Goal: Task Accomplishment & Management: Manage account settings

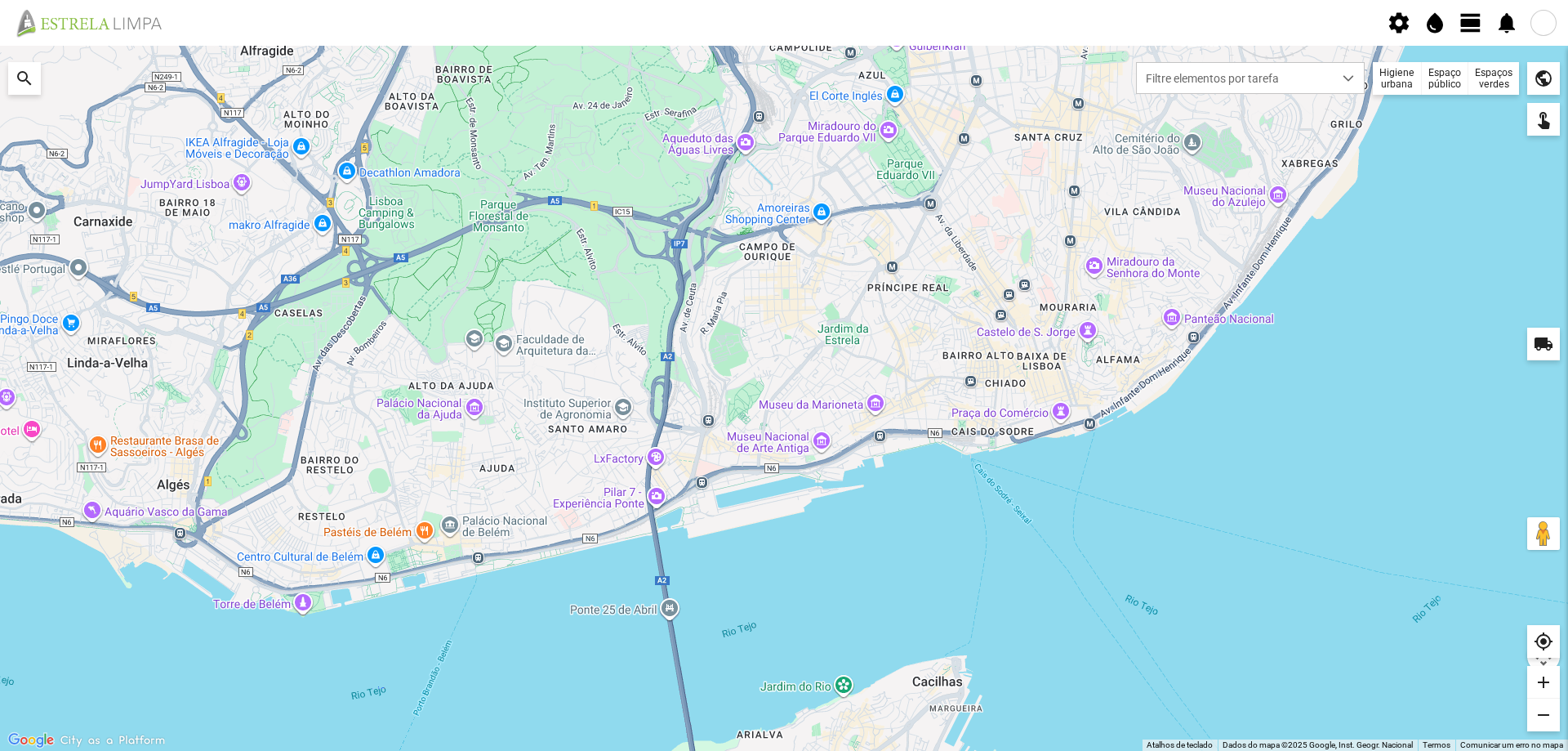
click at [1466, 26] on span "view_day" at bounding box center [1471, 22] width 25 height 25
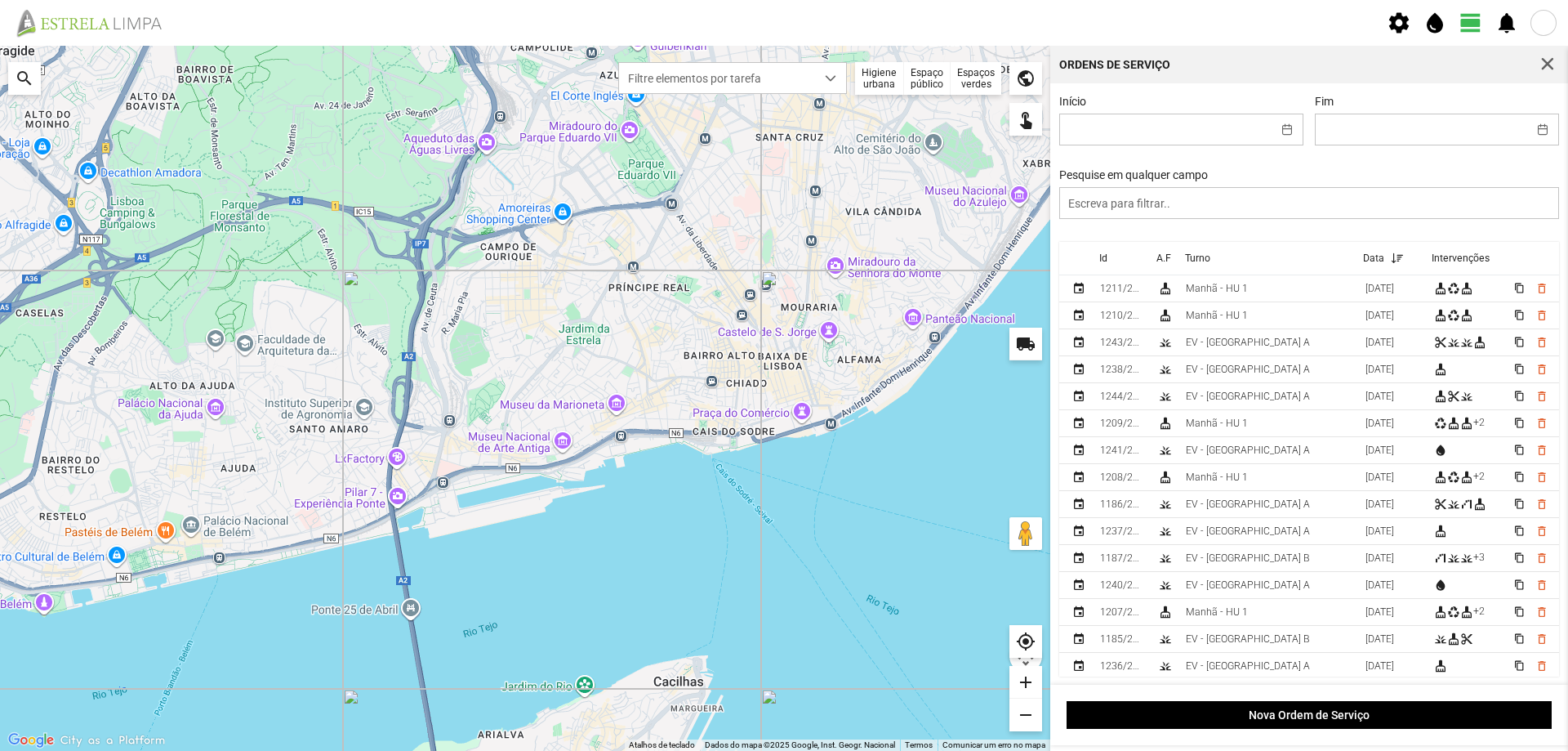
click at [987, 80] on div "Espaços verdes" at bounding box center [976, 78] width 50 height 32
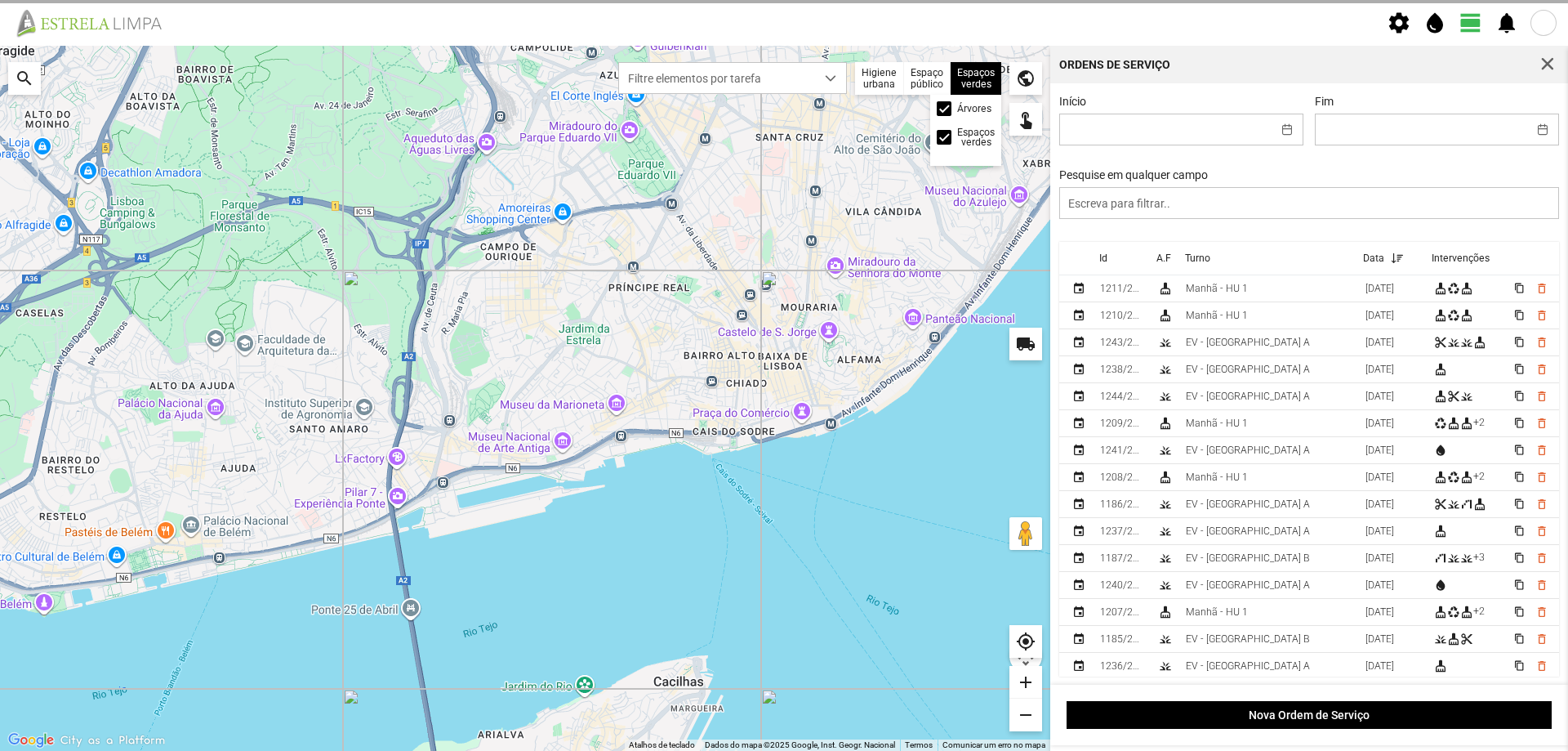
click at [957, 112] on label "Árvores" at bounding box center [974, 109] width 34 height 10
click at [945, 108] on input "Árvores" at bounding box center [945, 108] width 0 height 0
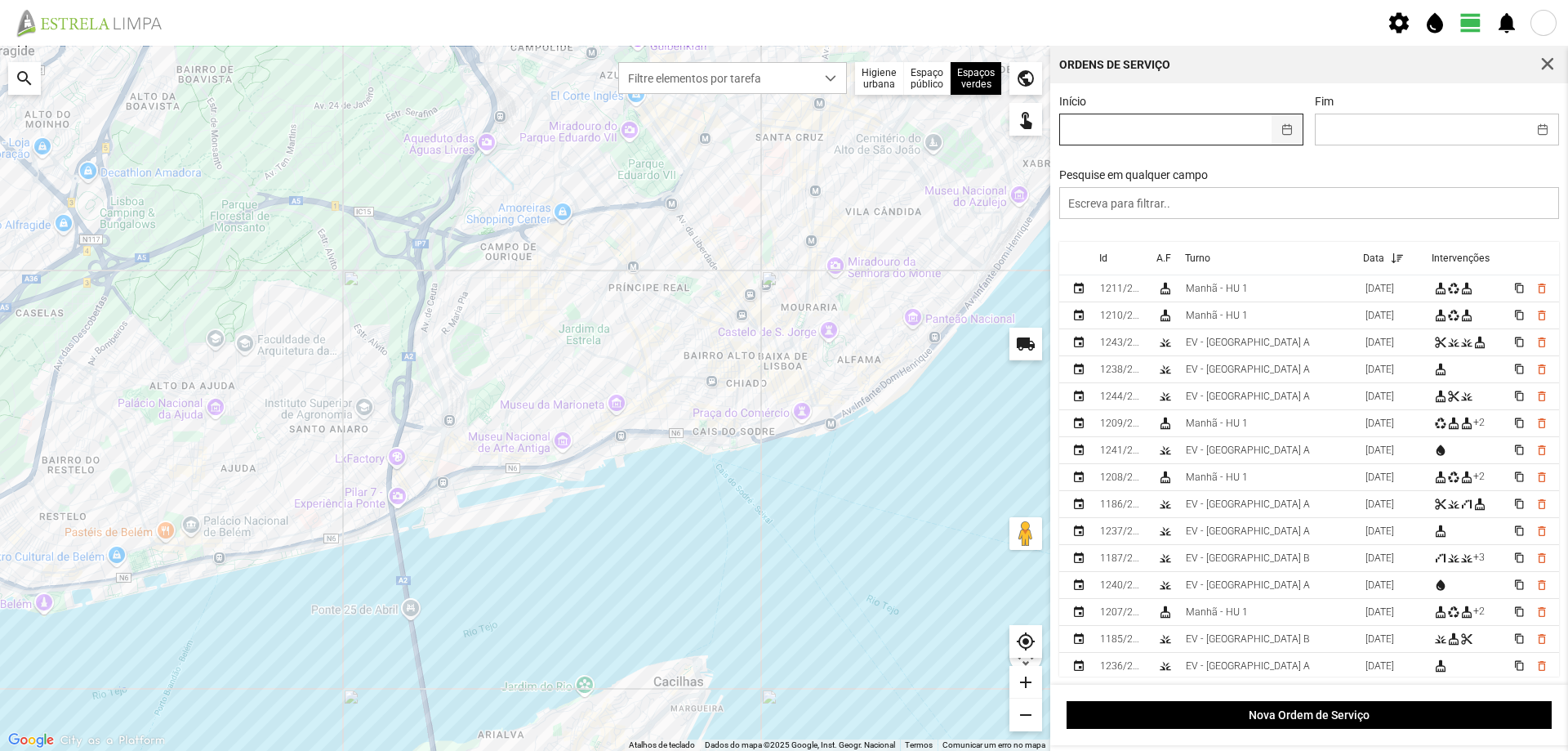
click at [1283, 130] on span "button" at bounding box center [1287, 130] width 11 height 11
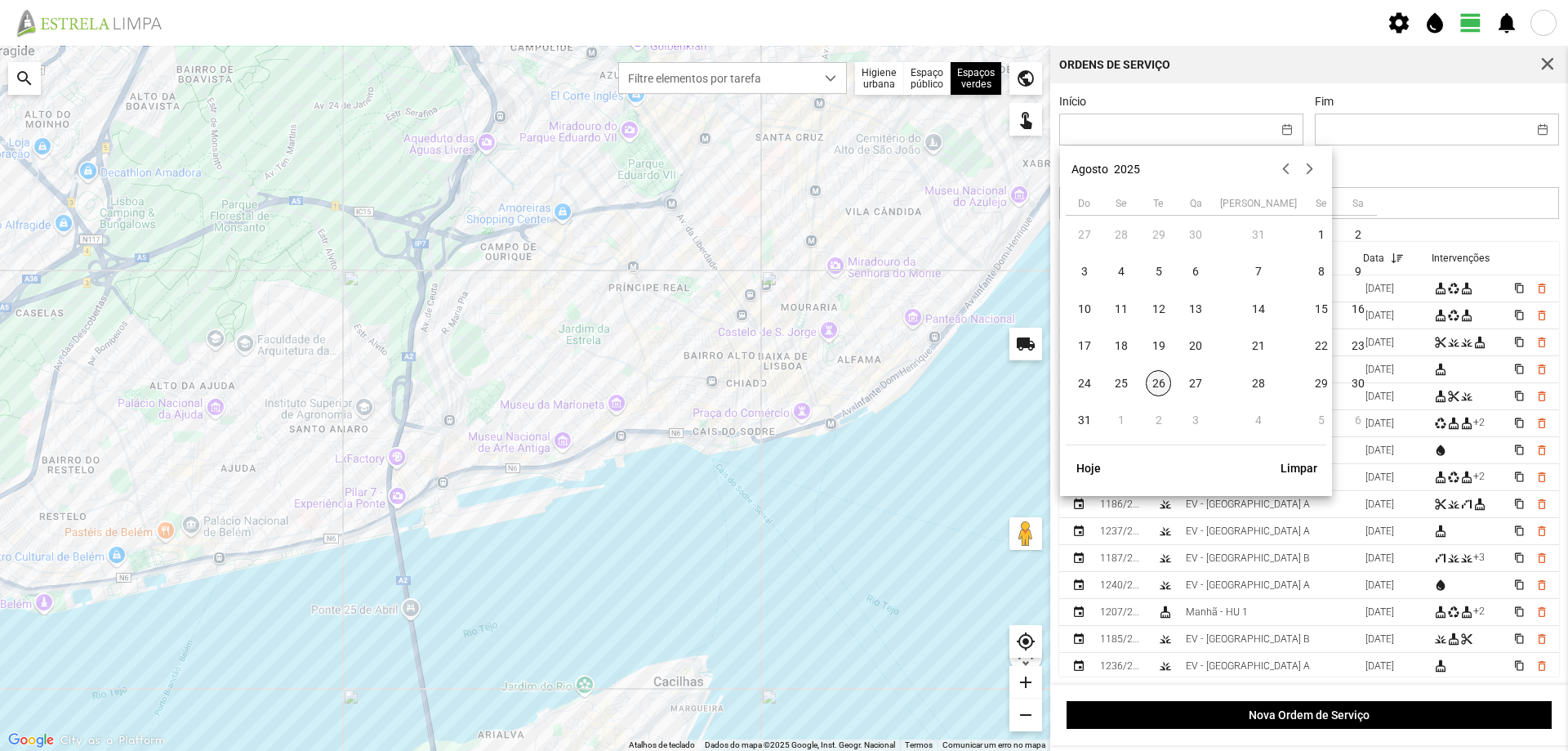
click at [1153, 385] on span "26" at bounding box center [1159, 383] width 26 height 26
type input "[DATE]"
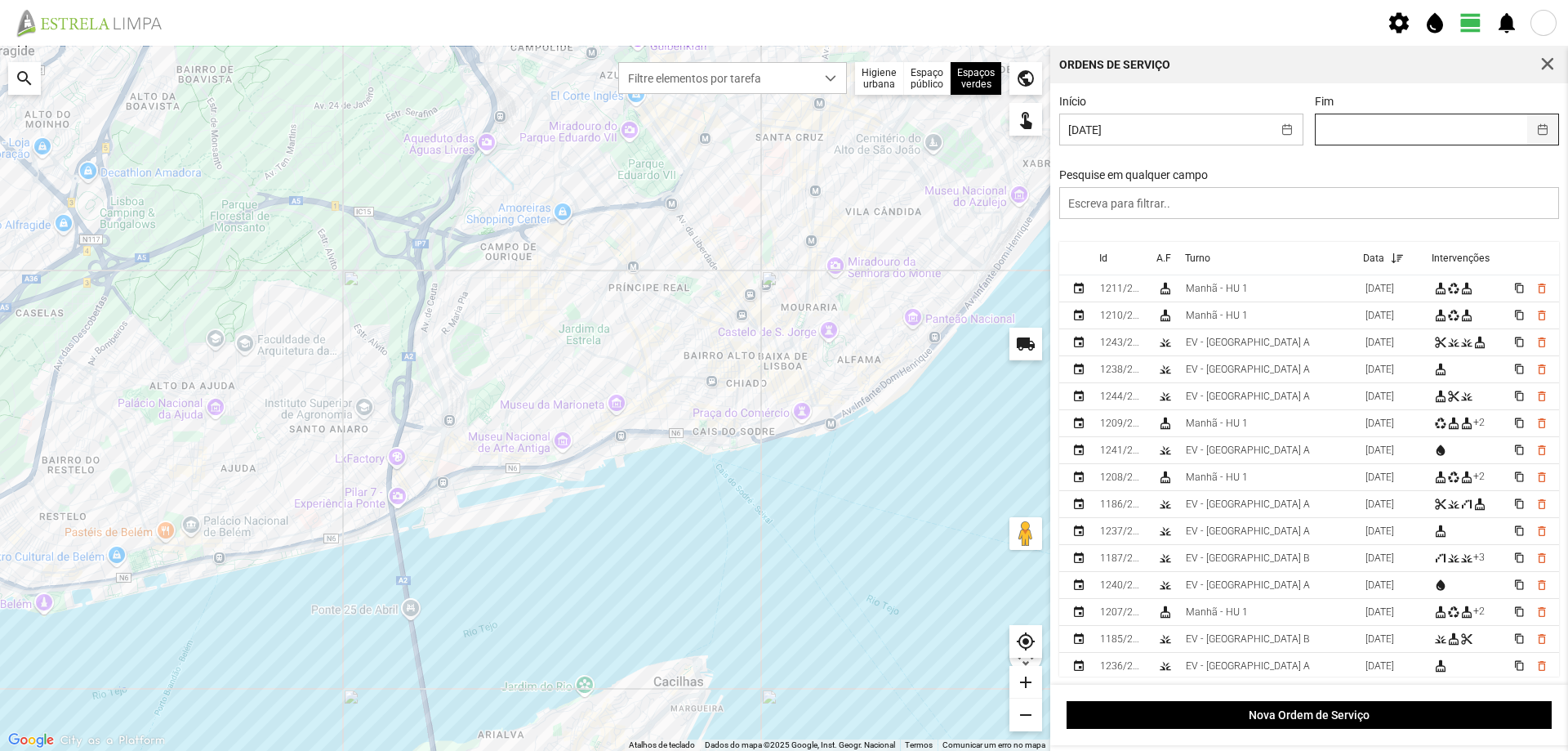
click at [1530, 130] on button "button" at bounding box center [1542, 129] width 32 height 30
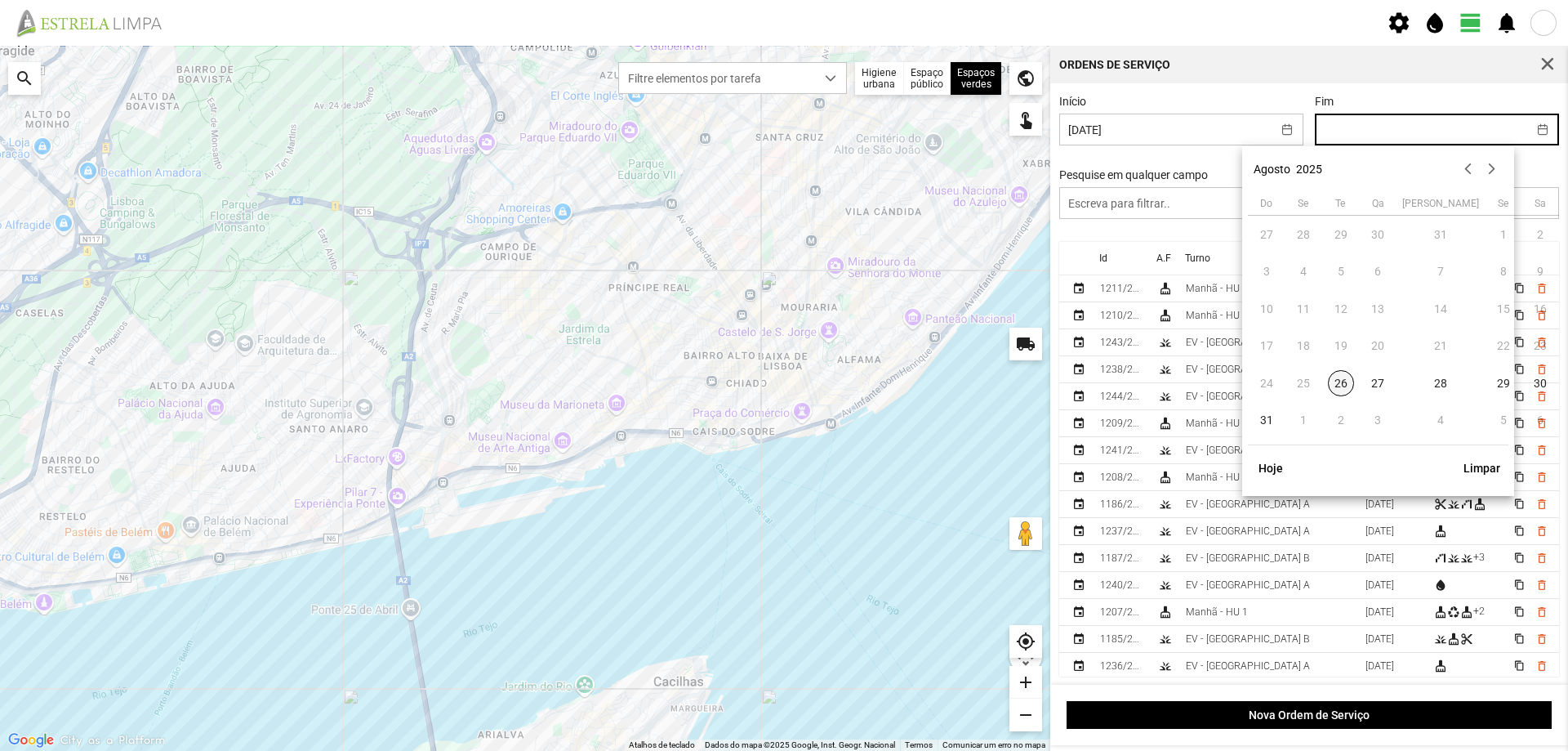
click at [1346, 382] on span "26" at bounding box center [1340, 383] width 26 height 26
type input "[DATE]"
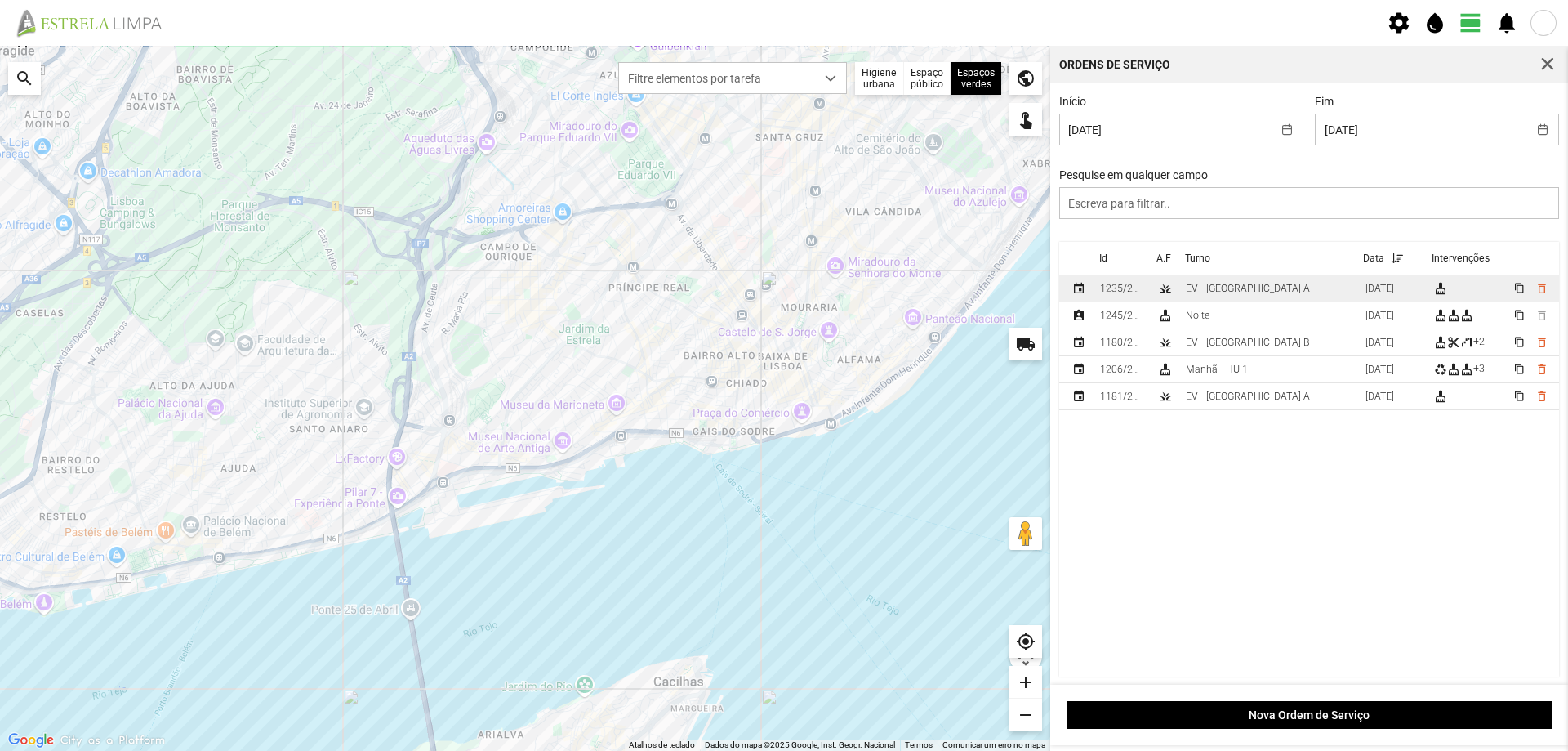
click at [1291, 289] on td "EV - [GEOGRAPHIC_DATA] A" at bounding box center [1269, 289] width 180 height 27
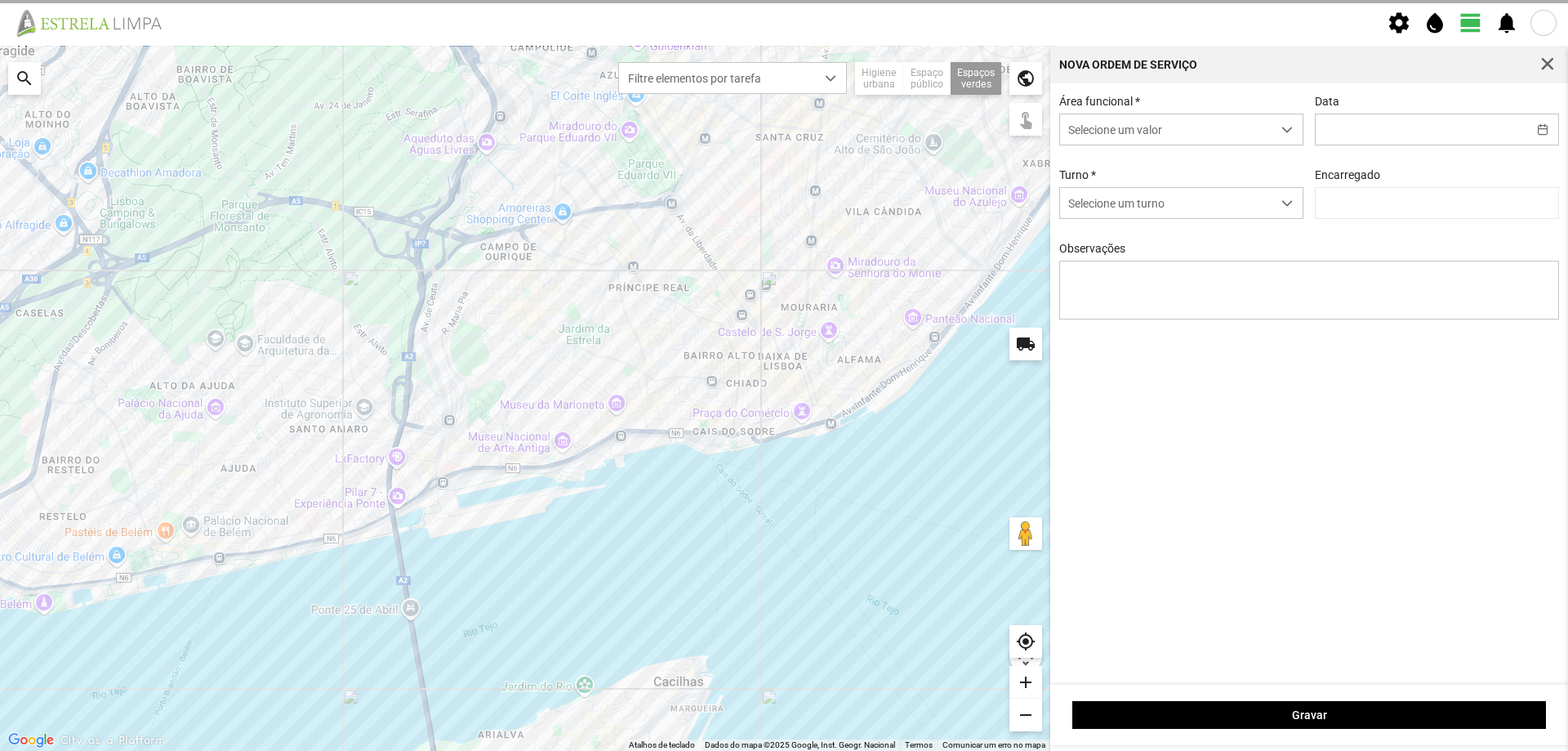
type input "[DATE]"
type input "[PERSON_NAME]"
type textarea "Recolha de papeleiras"
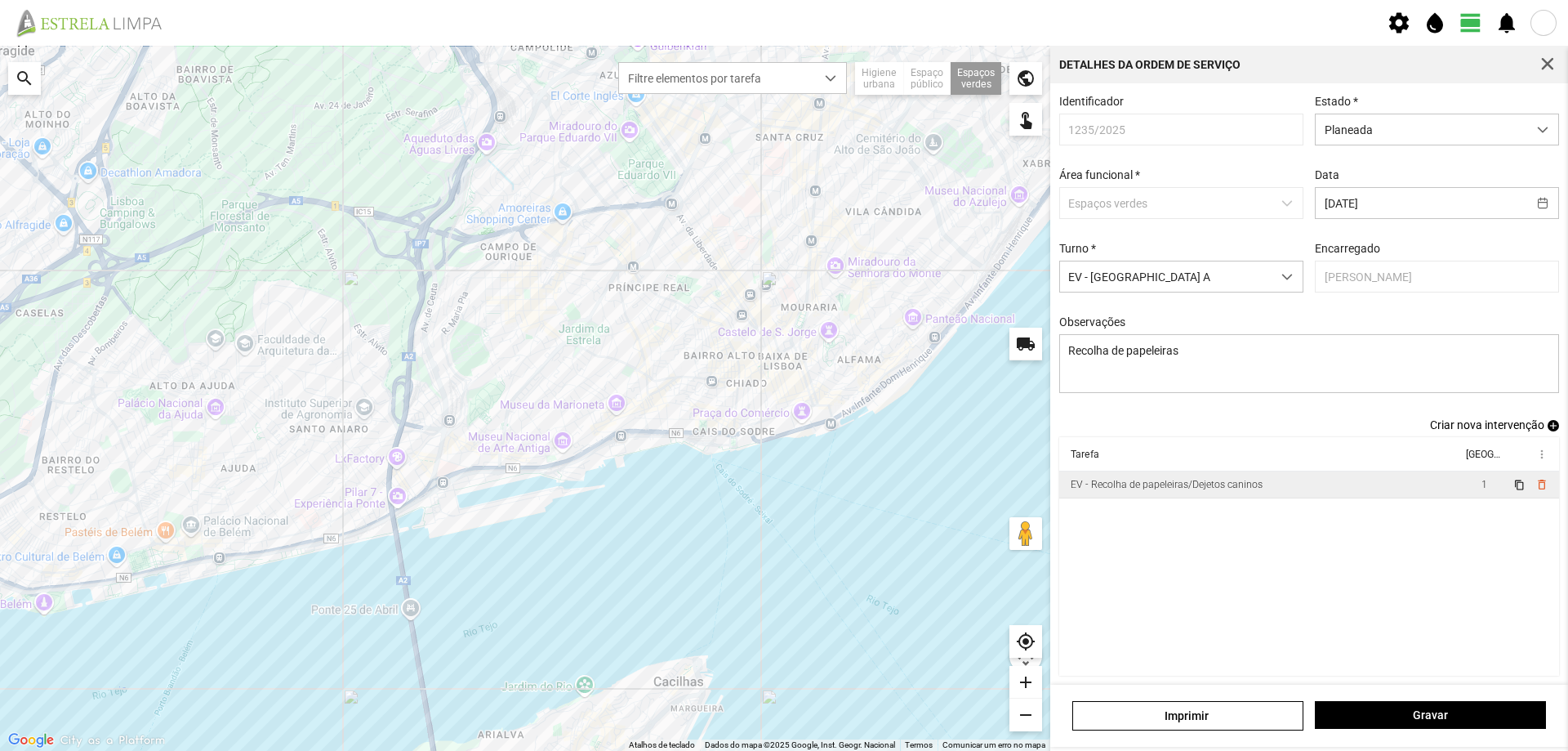
click at [1267, 493] on td "EV - Recolha de papeleiras/Dejetos caninos" at bounding box center [1260, 485] width 403 height 27
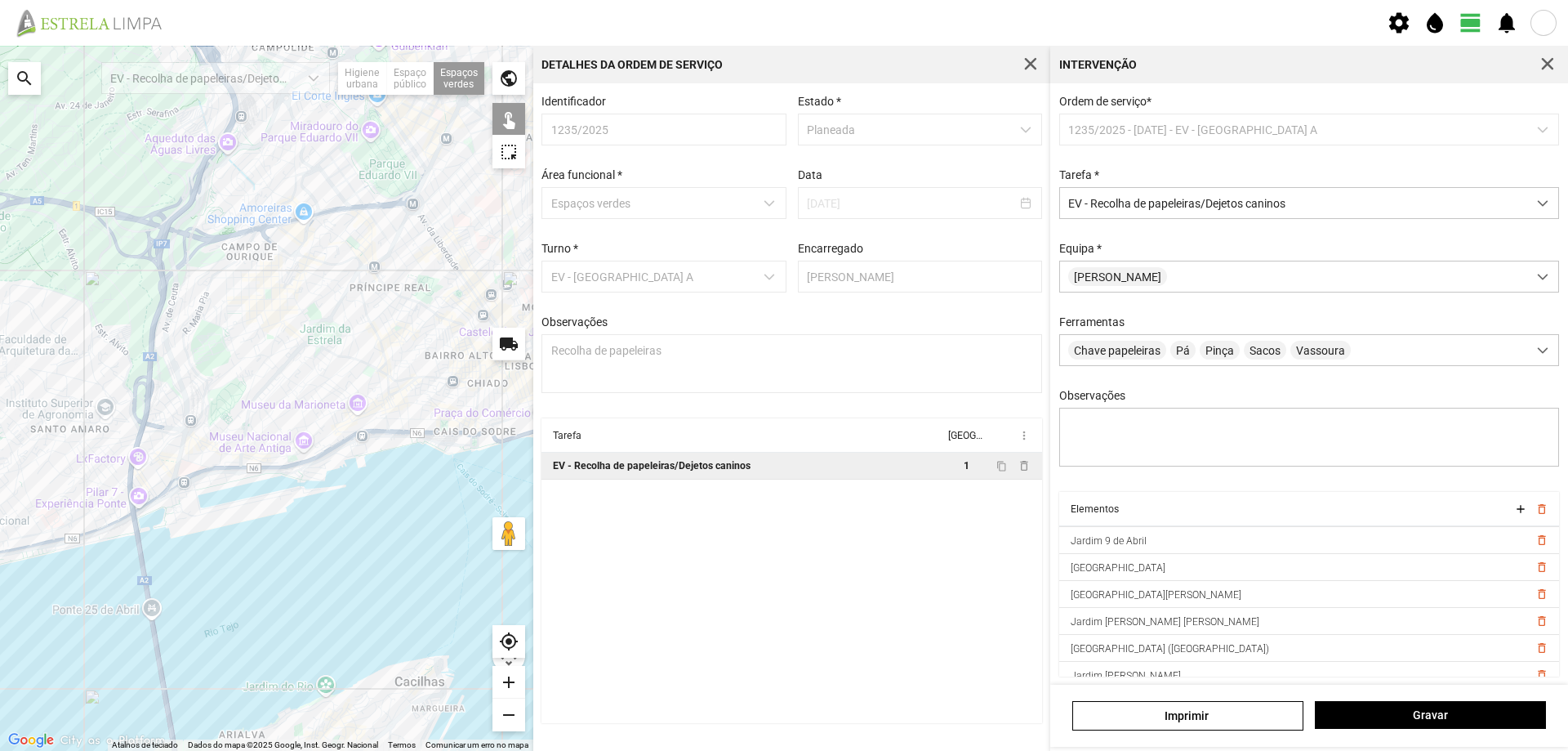
scroll to position [82, 0]
click at [1535, 599] on span "delete_outline" at bounding box center [1541, 592] width 13 height 13
click at [1535, 653] on span "delete_outline" at bounding box center [1541, 645] width 13 height 13
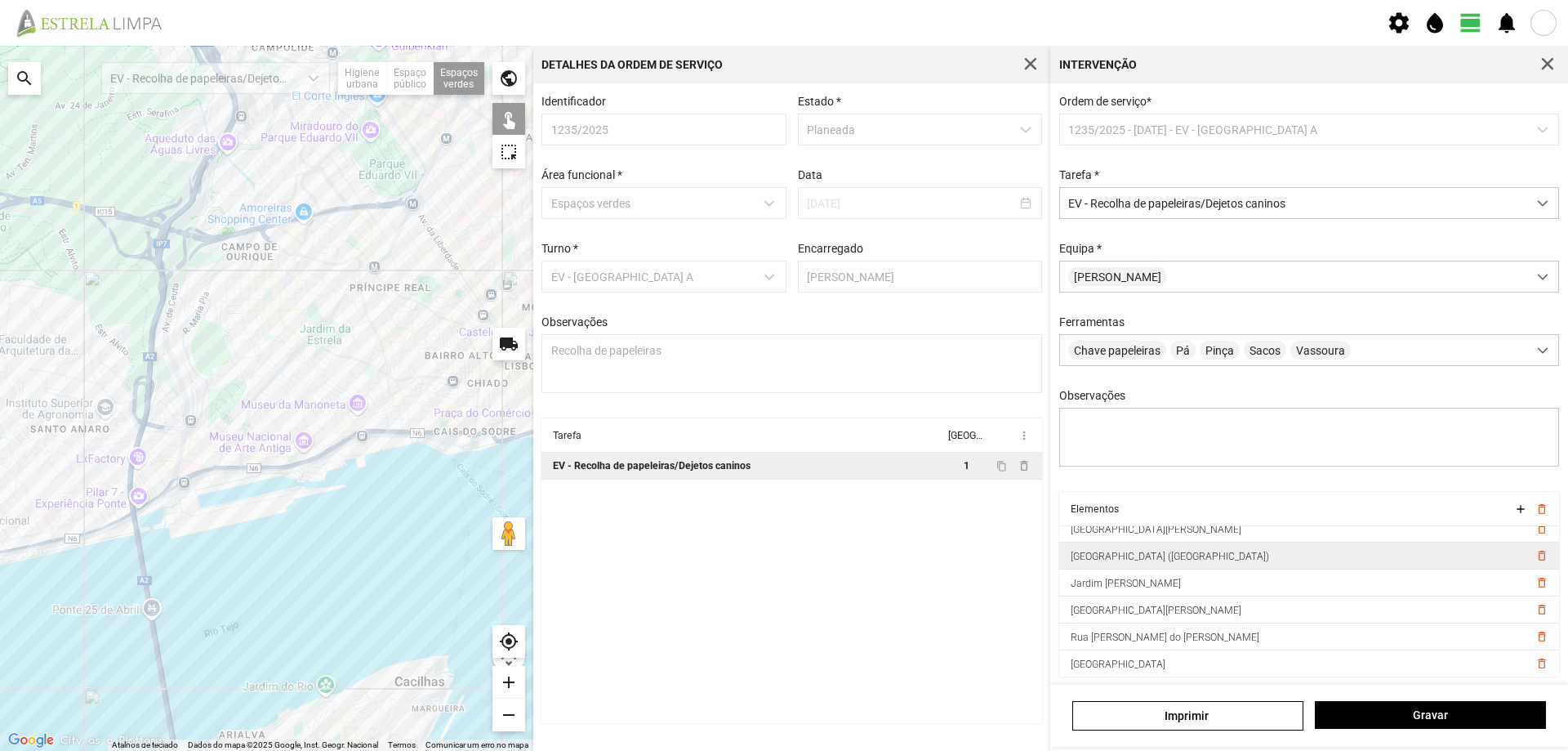
scroll to position [139, 0]
click at [1535, 566] on span "delete_outline" at bounding box center [1541, 562] width 13 height 13
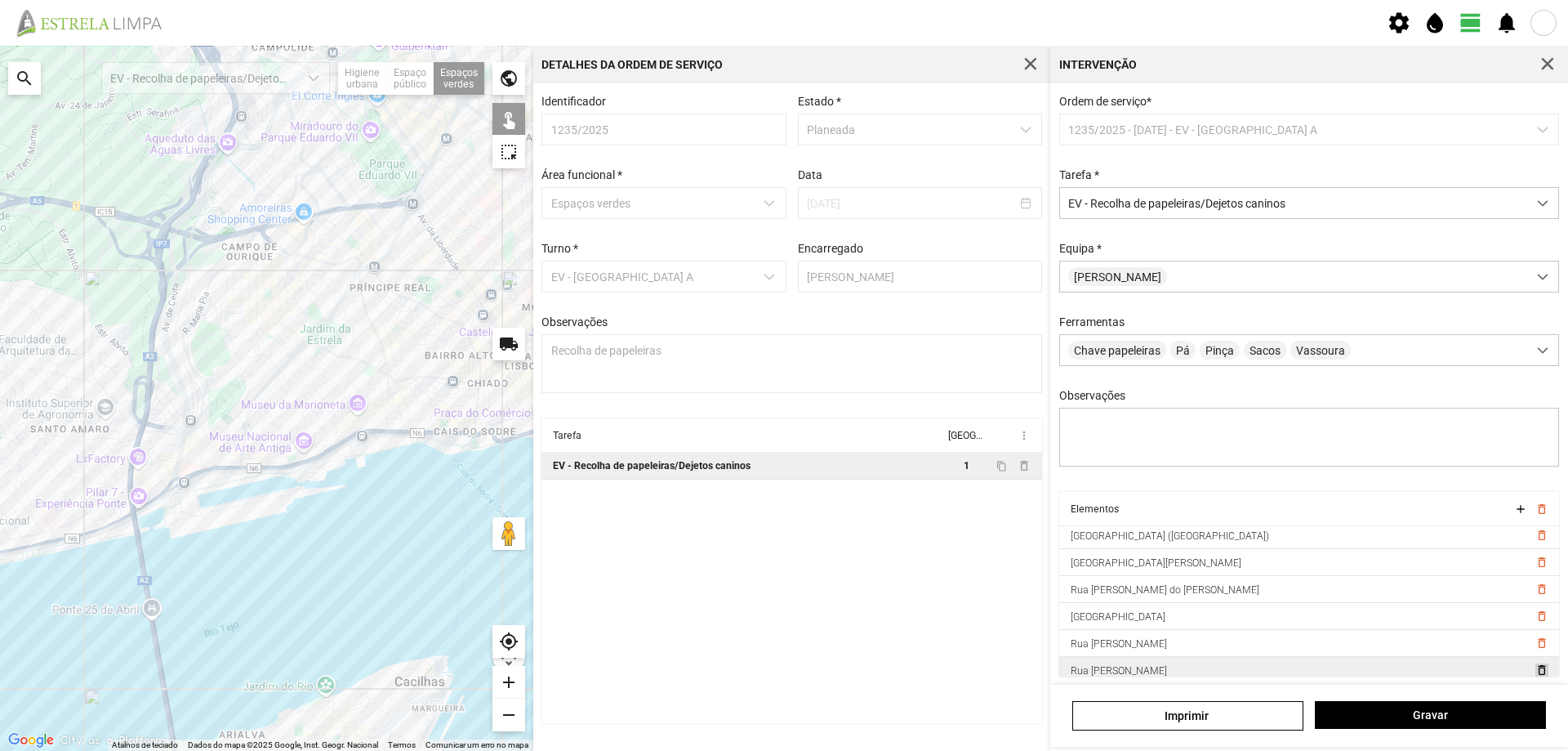
click at [1535, 675] on span "delete_outline" at bounding box center [1541, 669] width 13 height 13
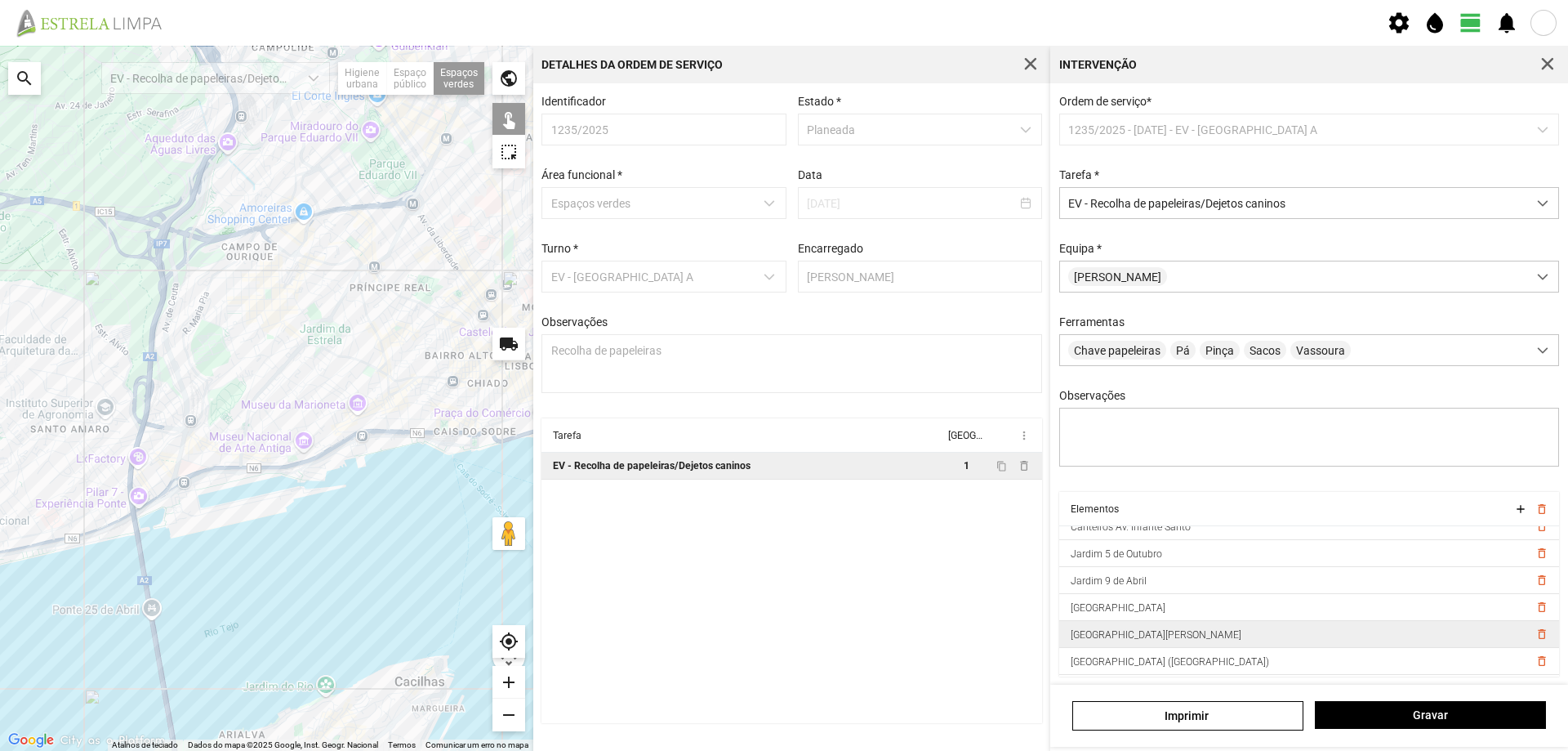
scroll to position [0, 0]
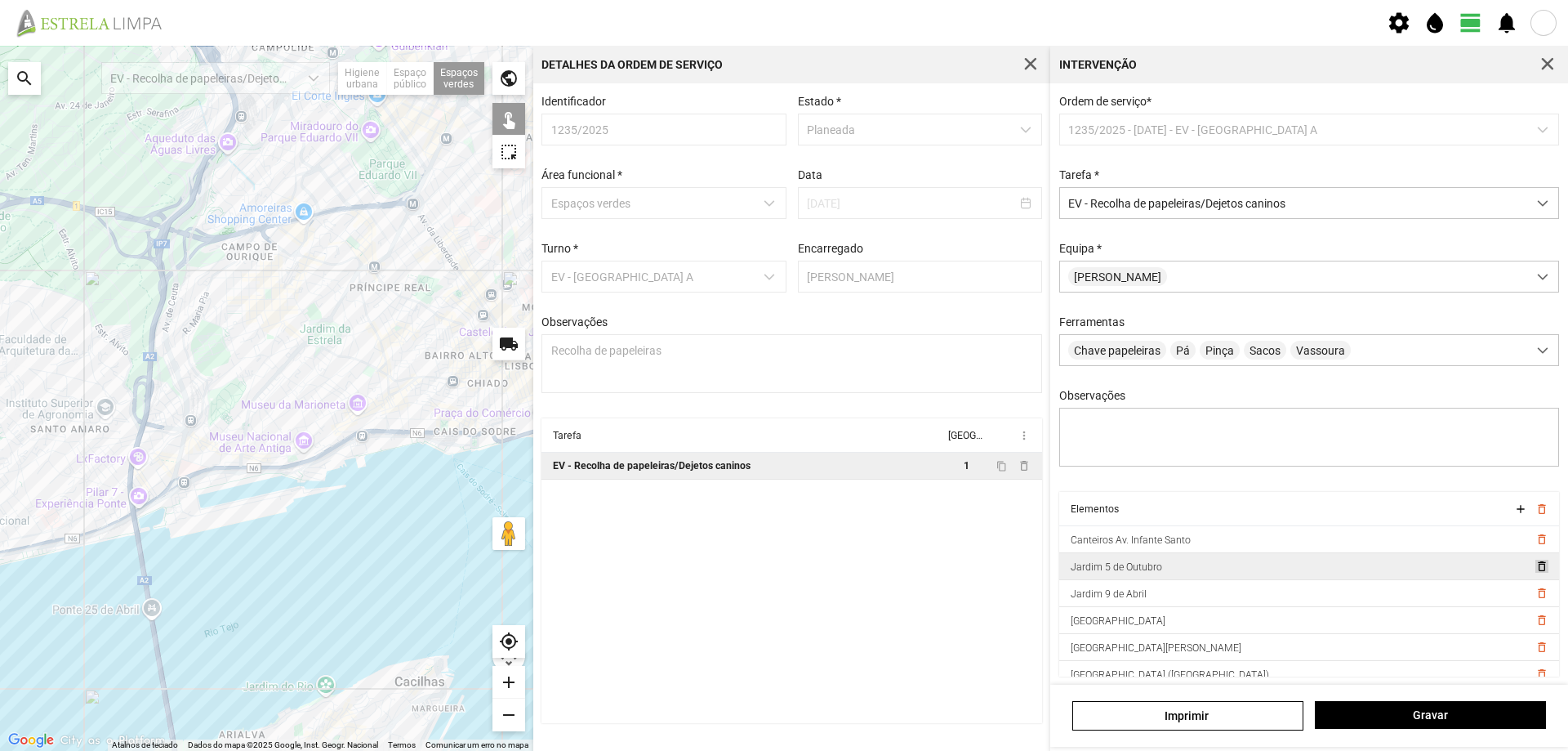
click at [1535, 563] on span "delete_outline" at bounding box center [1541, 566] width 13 height 13
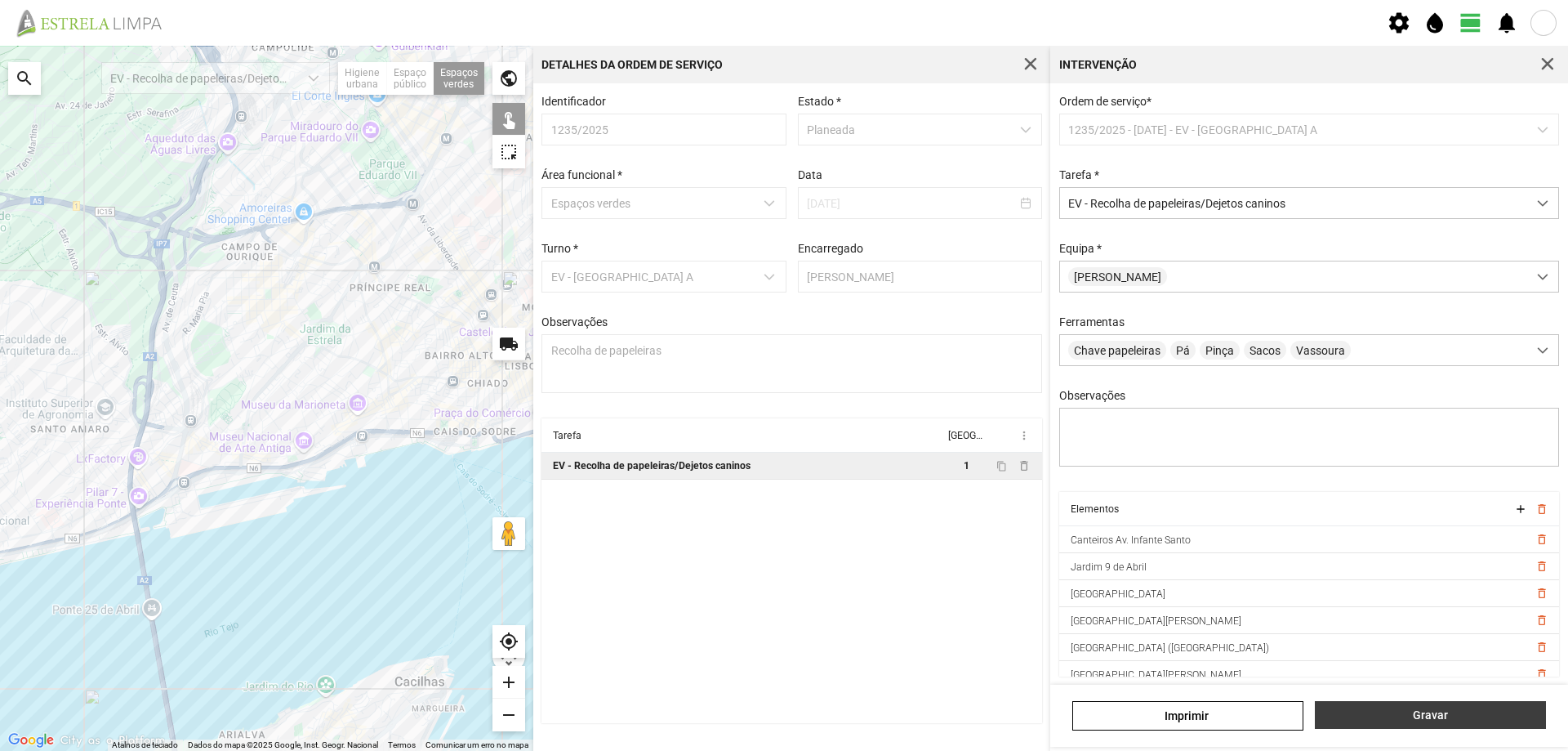
click at [1442, 713] on span "Gravar" at bounding box center [1431, 714] width 214 height 13
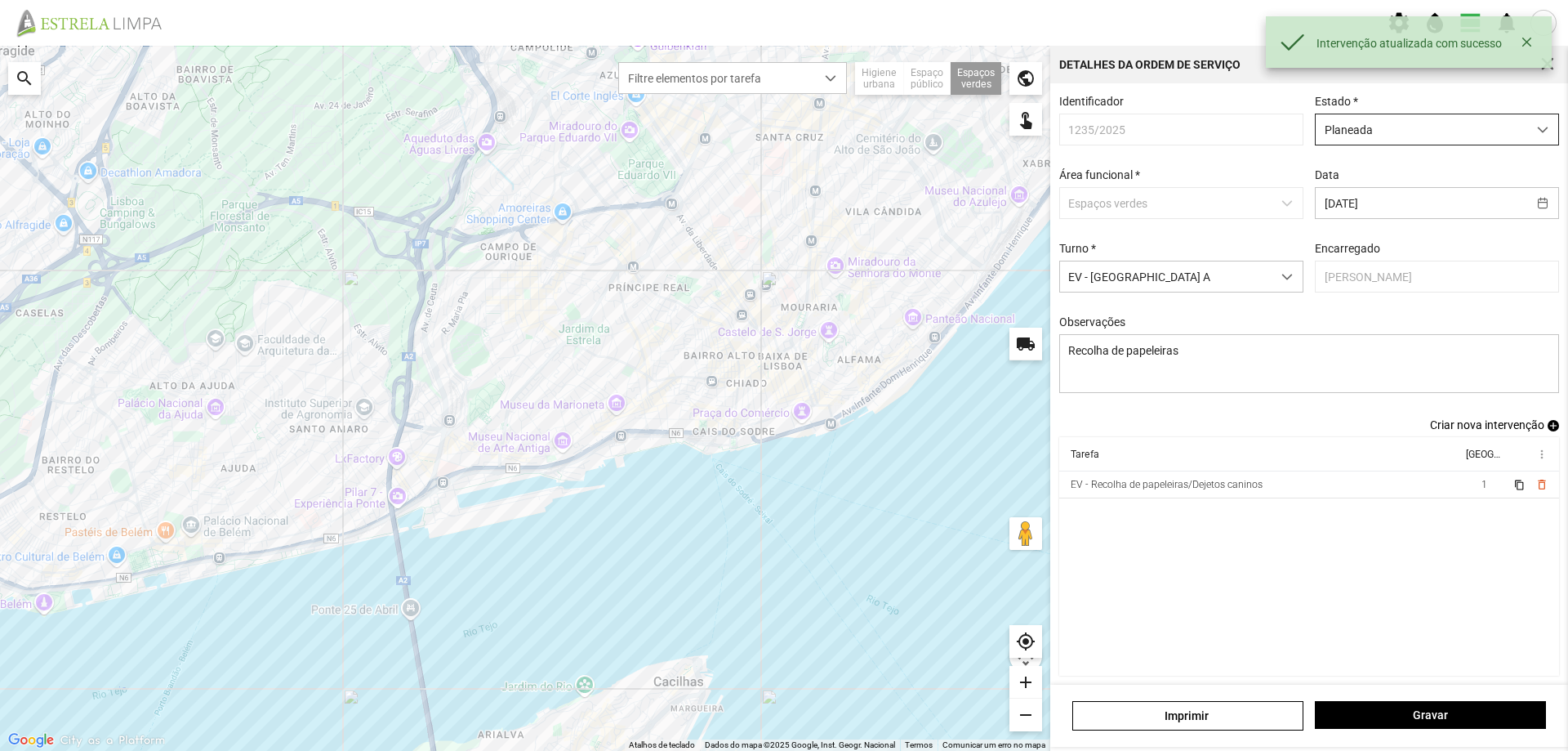
click at [1537, 127] on span "dropdown trigger" at bounding box center [1542, 130] width 11 height 11
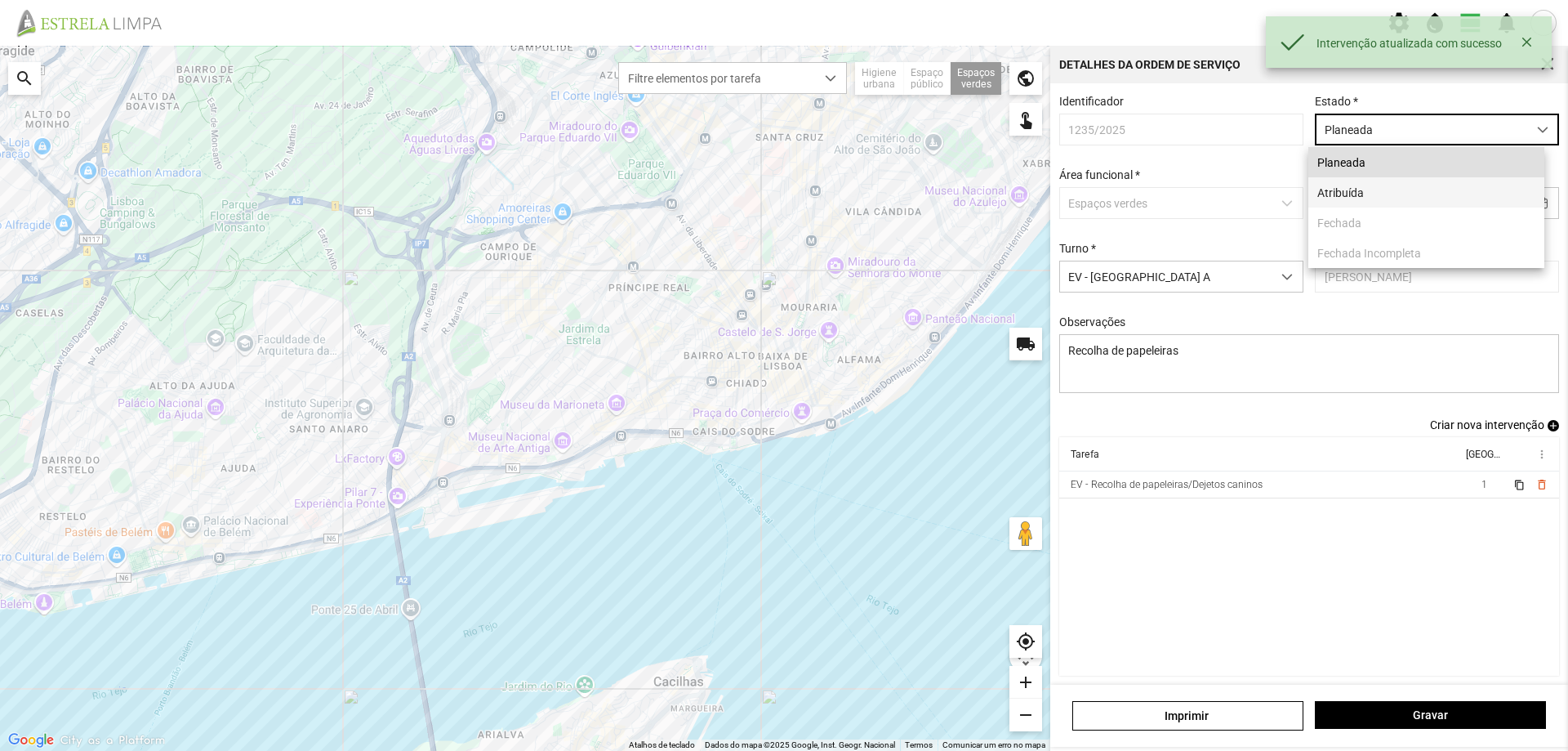
scroll to position [9, 72]
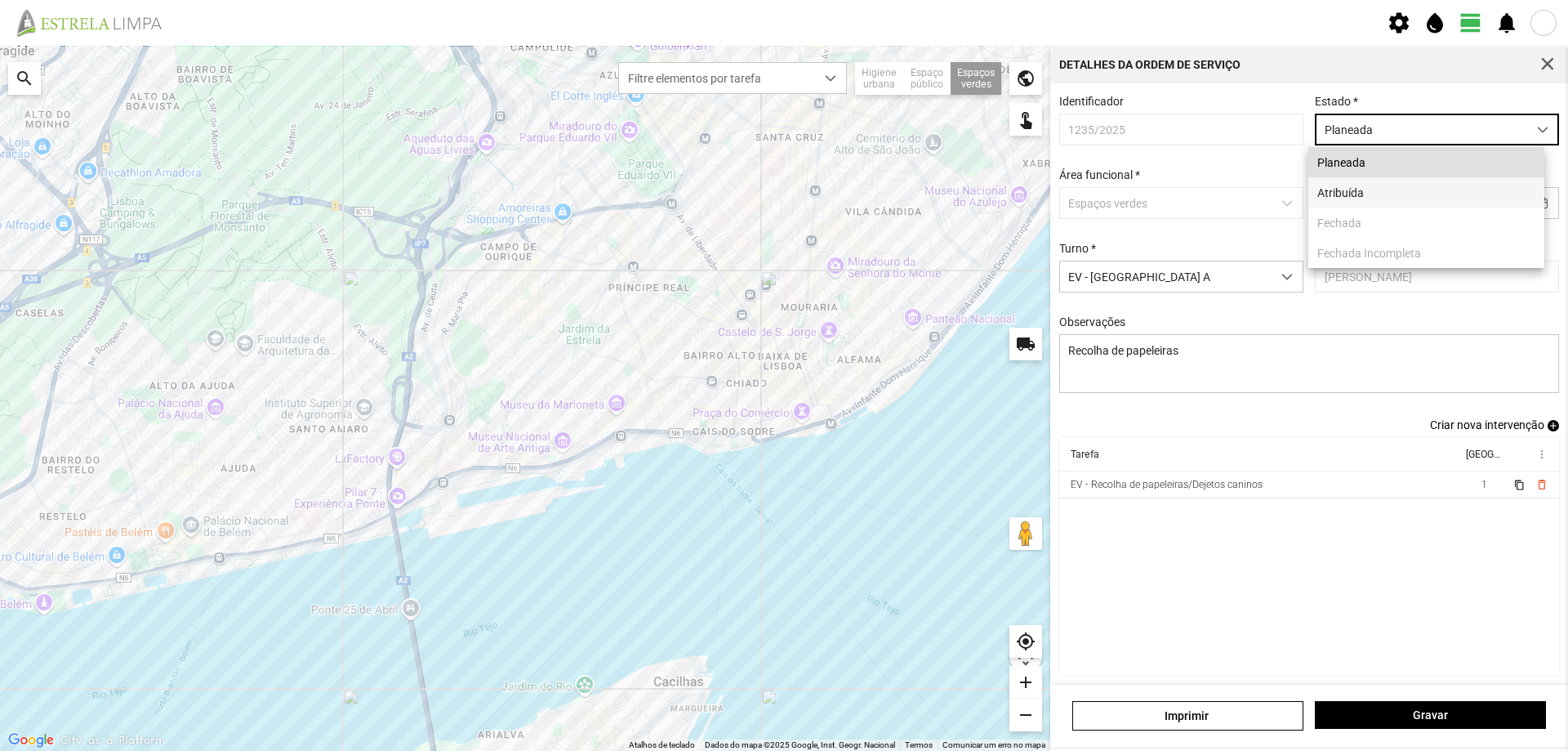
click at [1420, 197] on li "Atribuída" at bounding box center [1426, 192] width 236 height 30
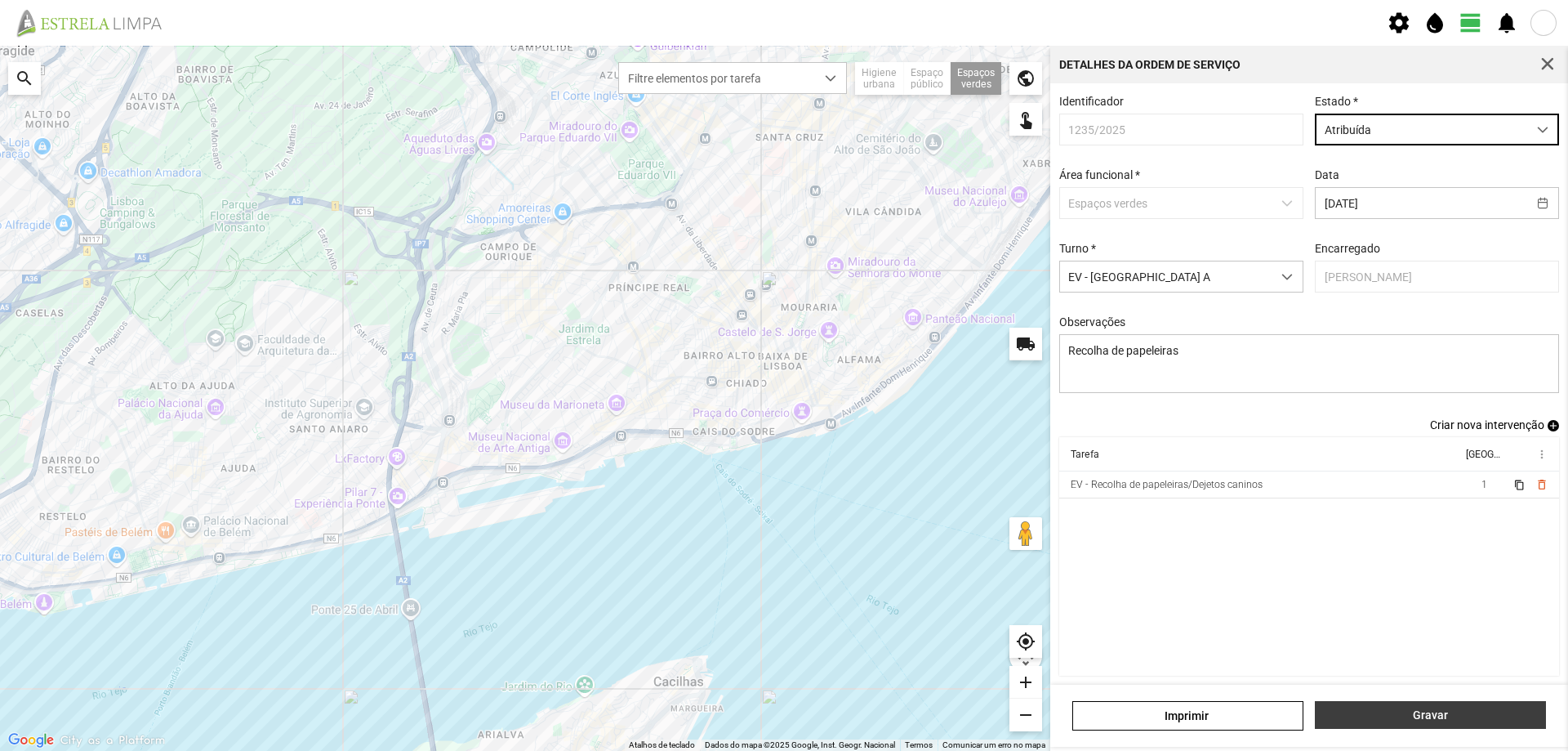
click at [1463, 708] on span "Gravar" at bounding box center [1431, 714] width 214 height 13
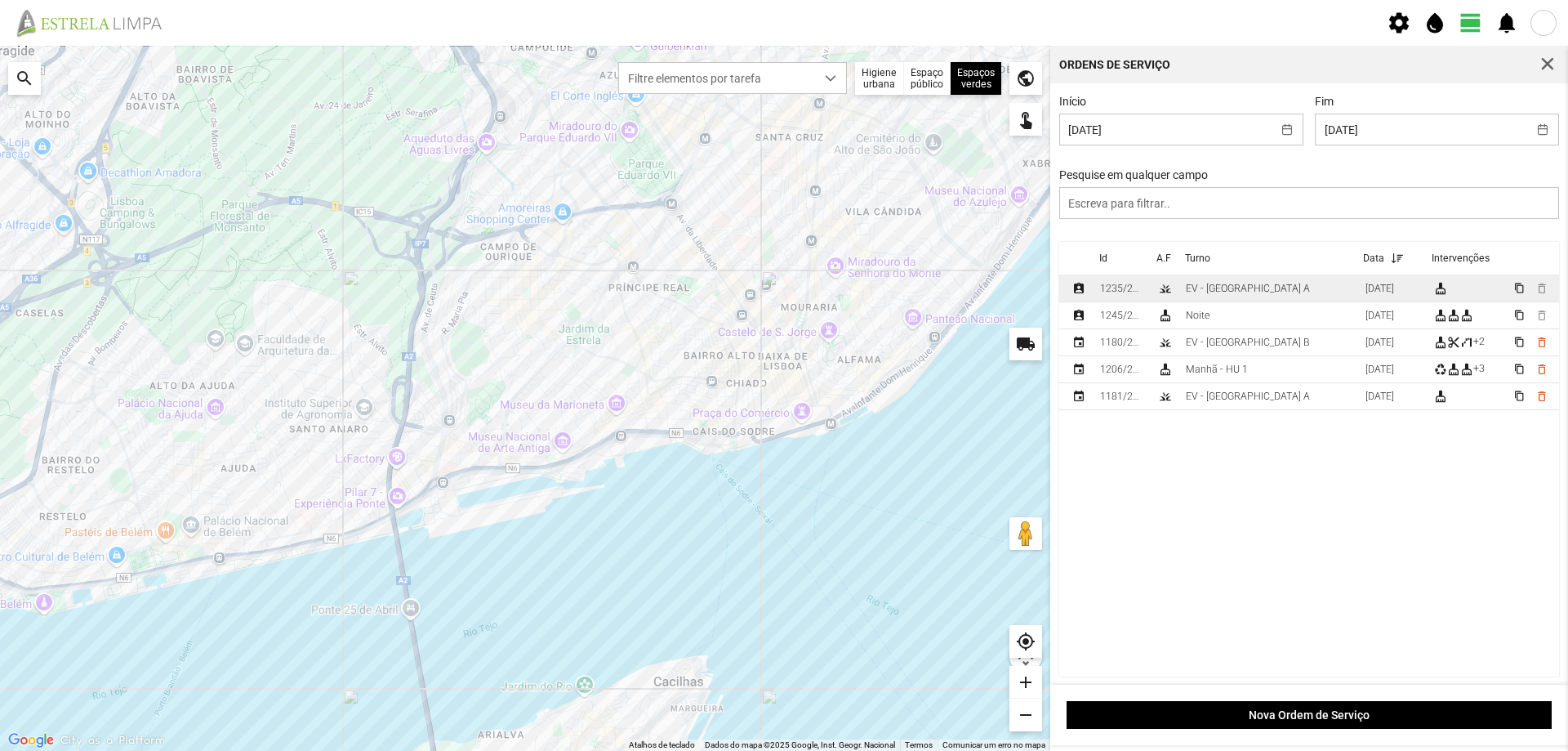
click at [1111, 291] on div "1235/2025" at bounding box center [1122, 288] width 44 height 11
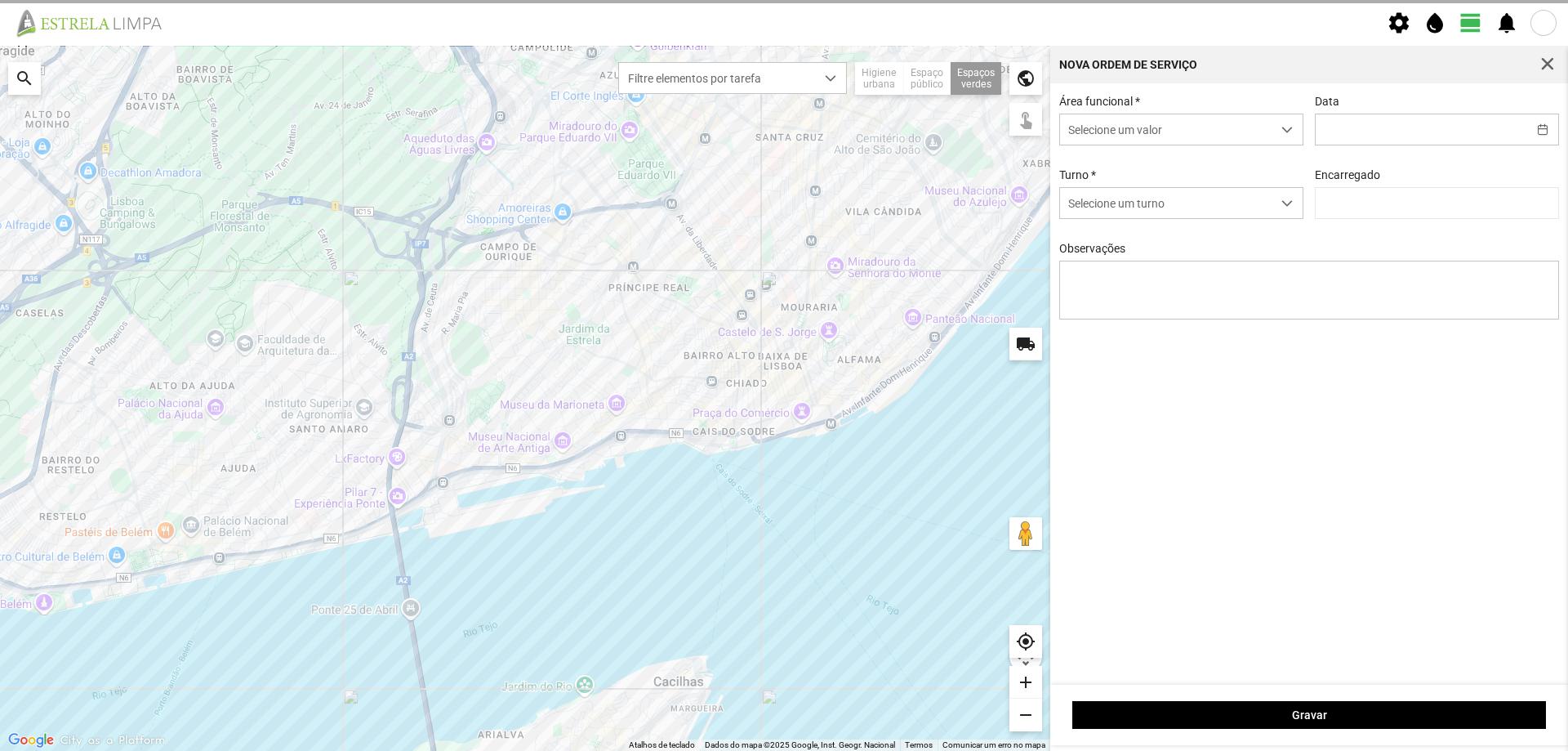
type input "[DATE]"
type input "[PERSON_NAME]"
type textarea "Recolha de papeleiras"
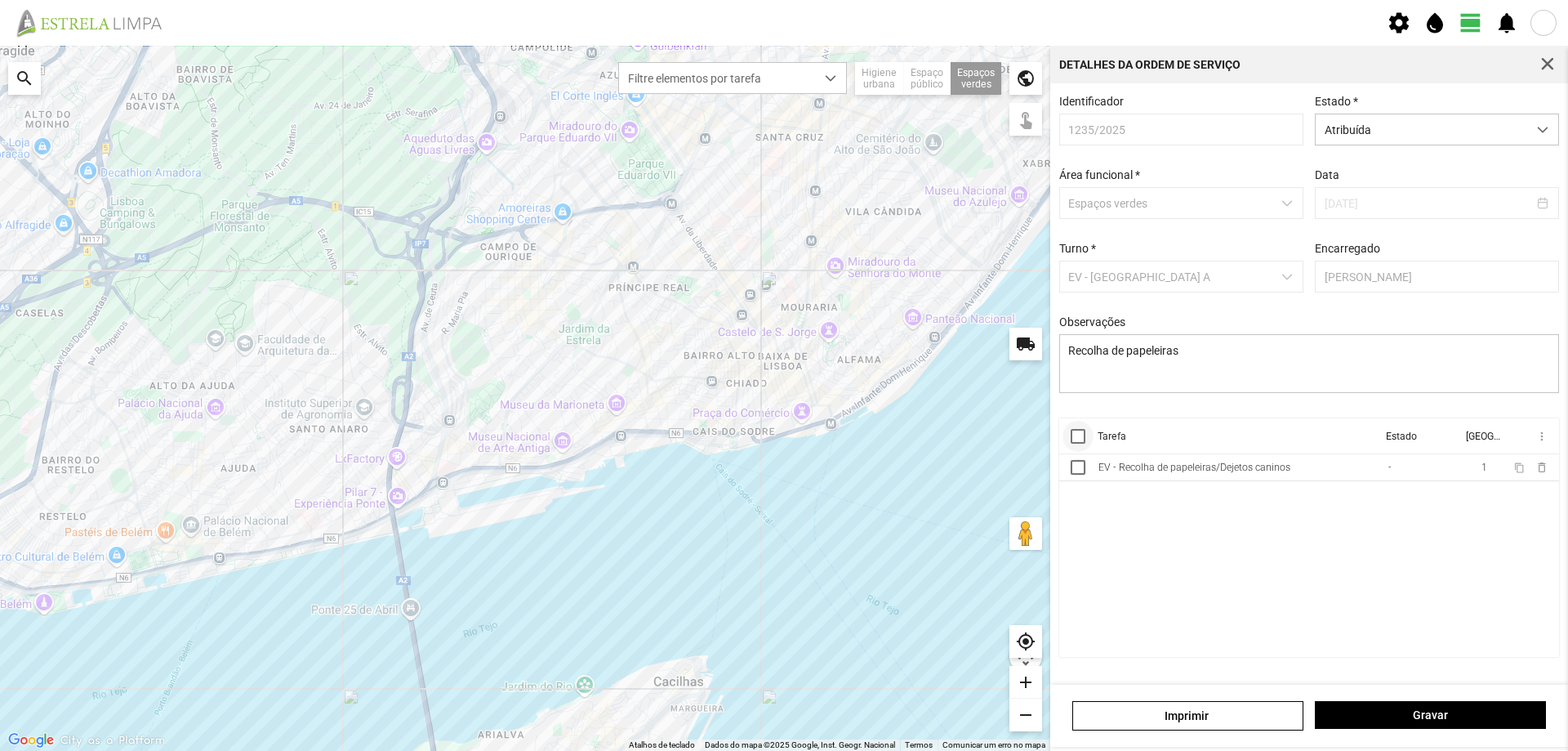
click at [1075, 443] on div at bounding box center [1077, 436] width 14 height 14
click at [1542, 442] on span "more_vert" at bounding box center [1541, 436] width 13 height 13
click at [1460, 468] on span "Marcar como Concluída" at bounding box center [1455, 468] width 121 height 11
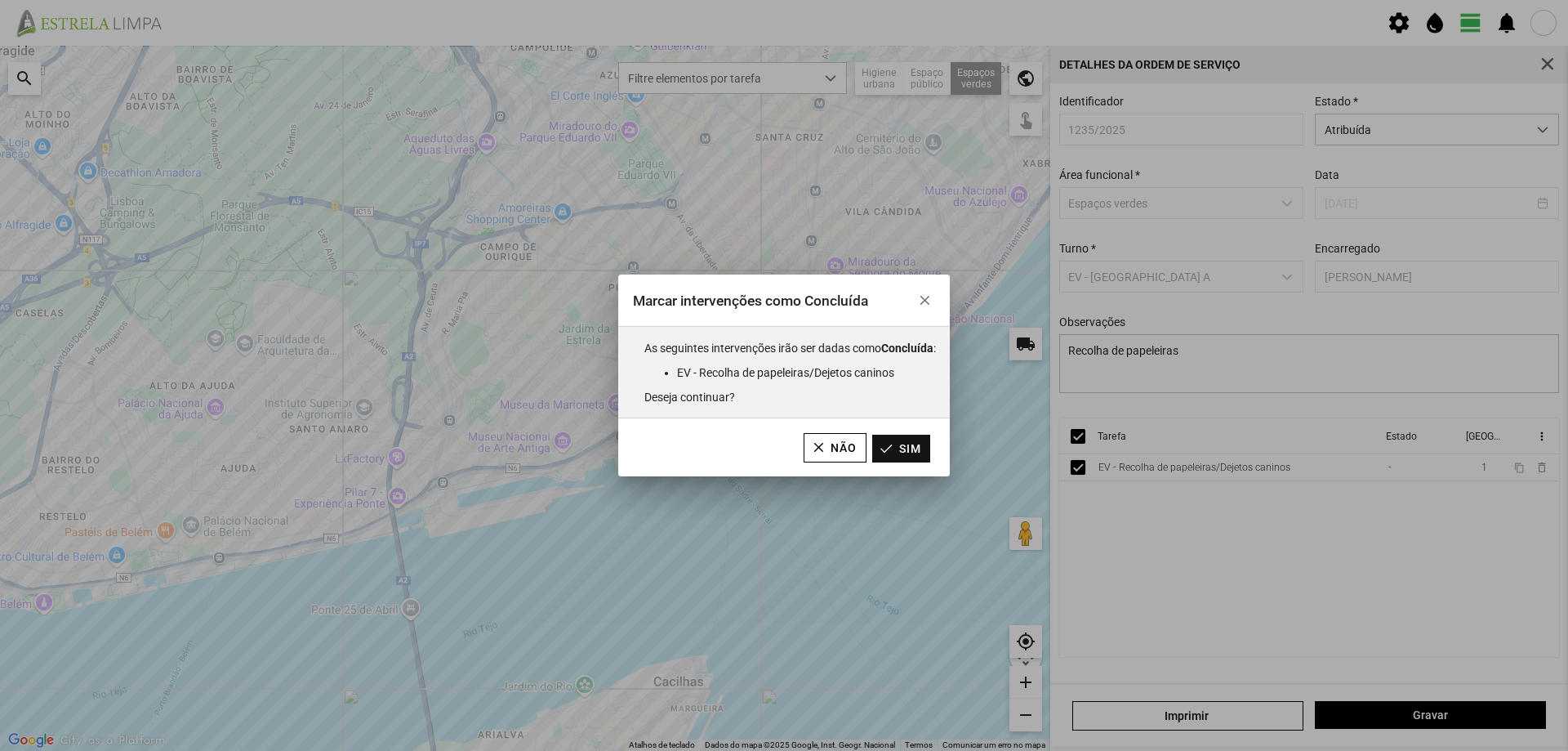
click at [918, 446] on button "Sim" at bounding box center [902, 448] width 58 height 28
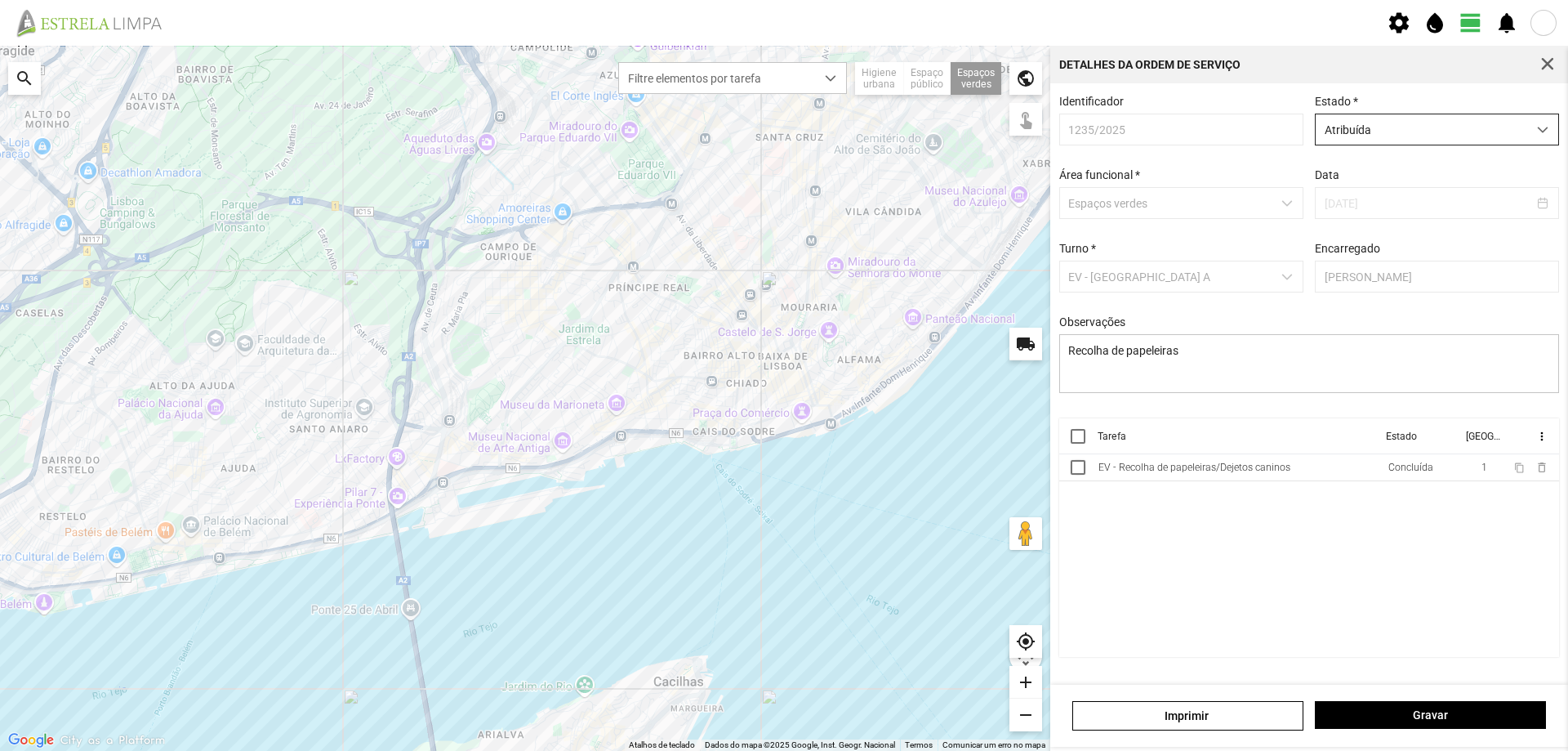
click at [1536, 130] on div "dropdown trigger" at bounding box center [1542, 129] width 32 height 30
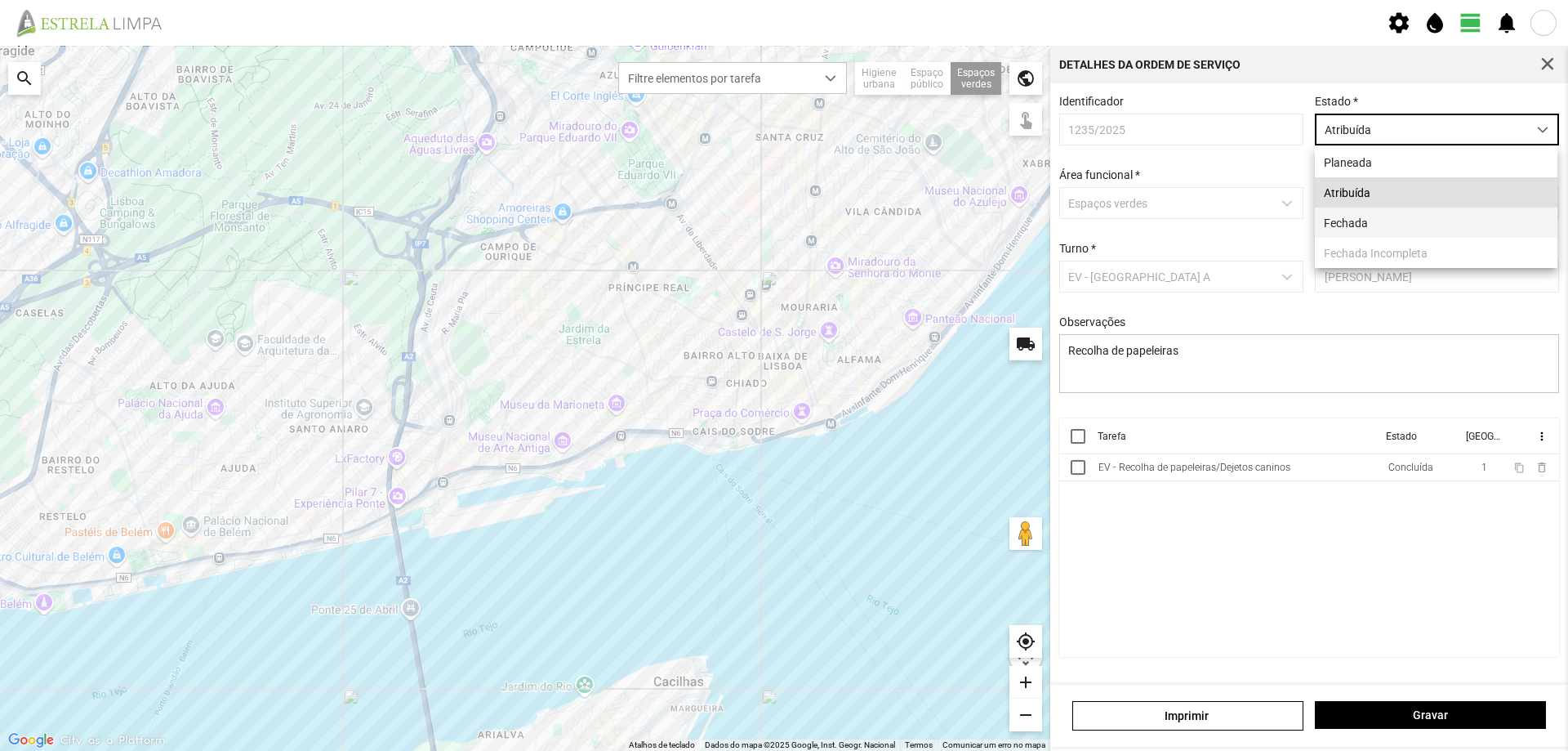
click at [1404, 226] on li "Fechada" at bounding box center [1436, 222] width 243 height 30
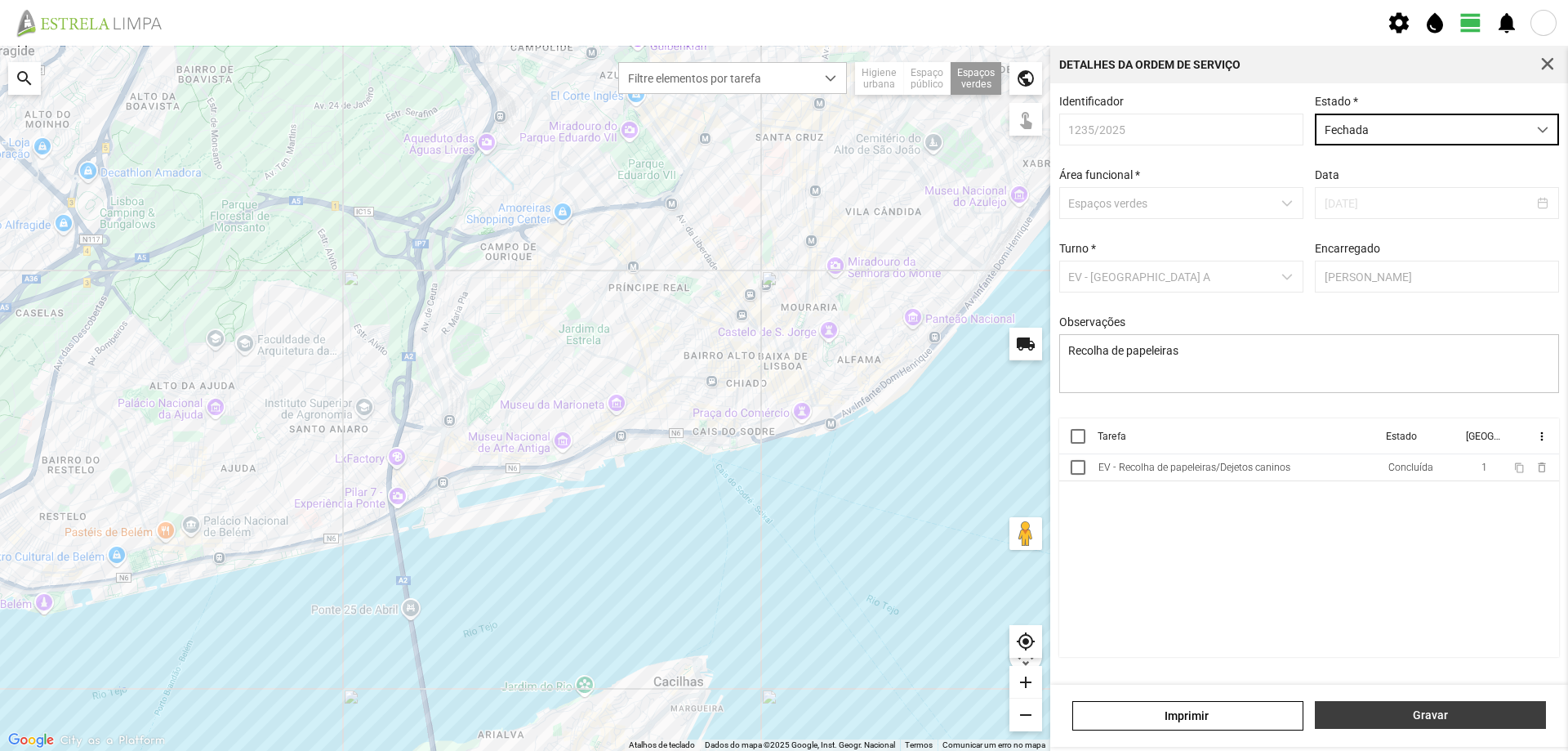
click at [1435, 708] on button "Gravar" at bounding box center [1430, 714] width 231 height 28
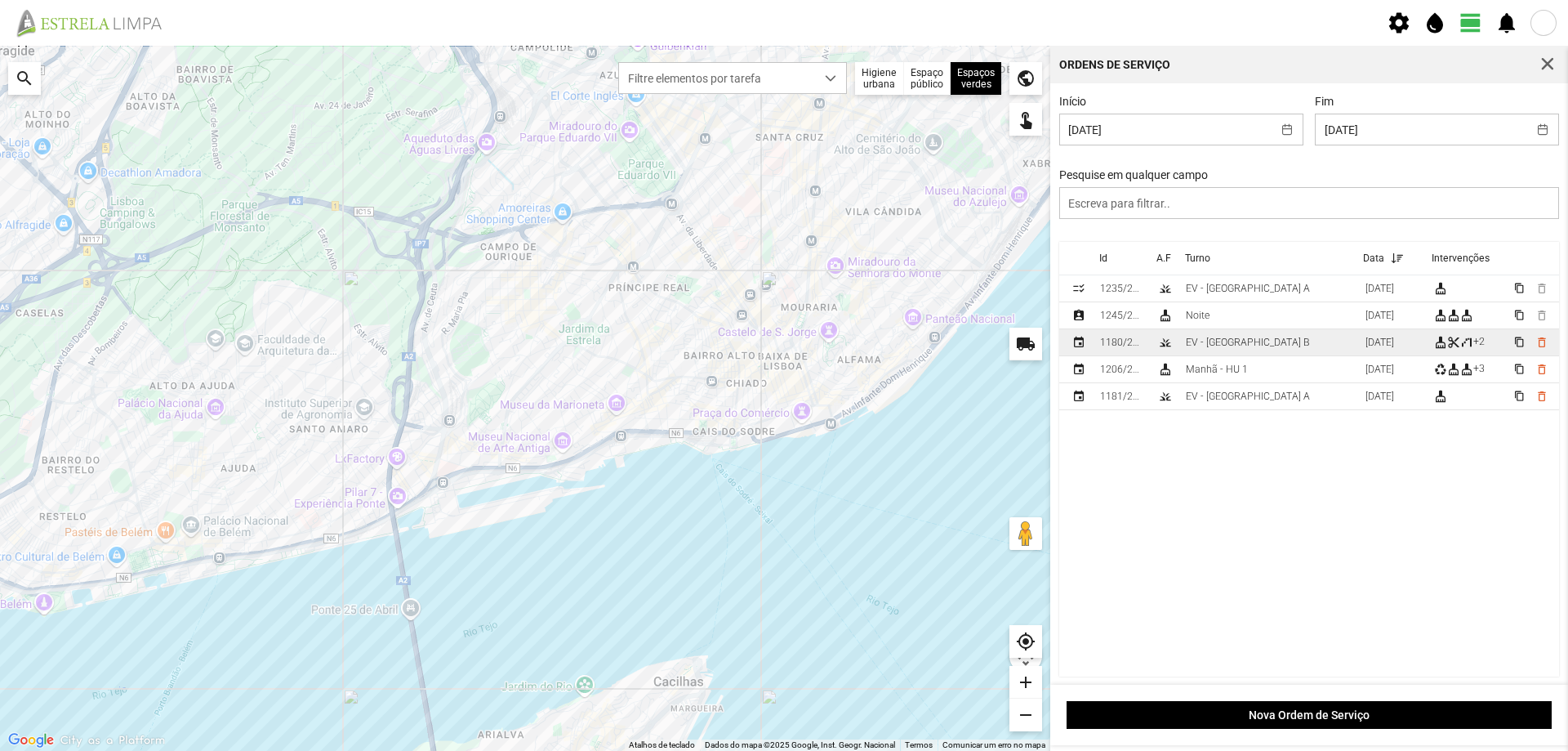
click at [1257, 349] on td "EV - [GEOGRAPHIC_DATA] B" at bounding box center [1269, 343] width 180 height 27
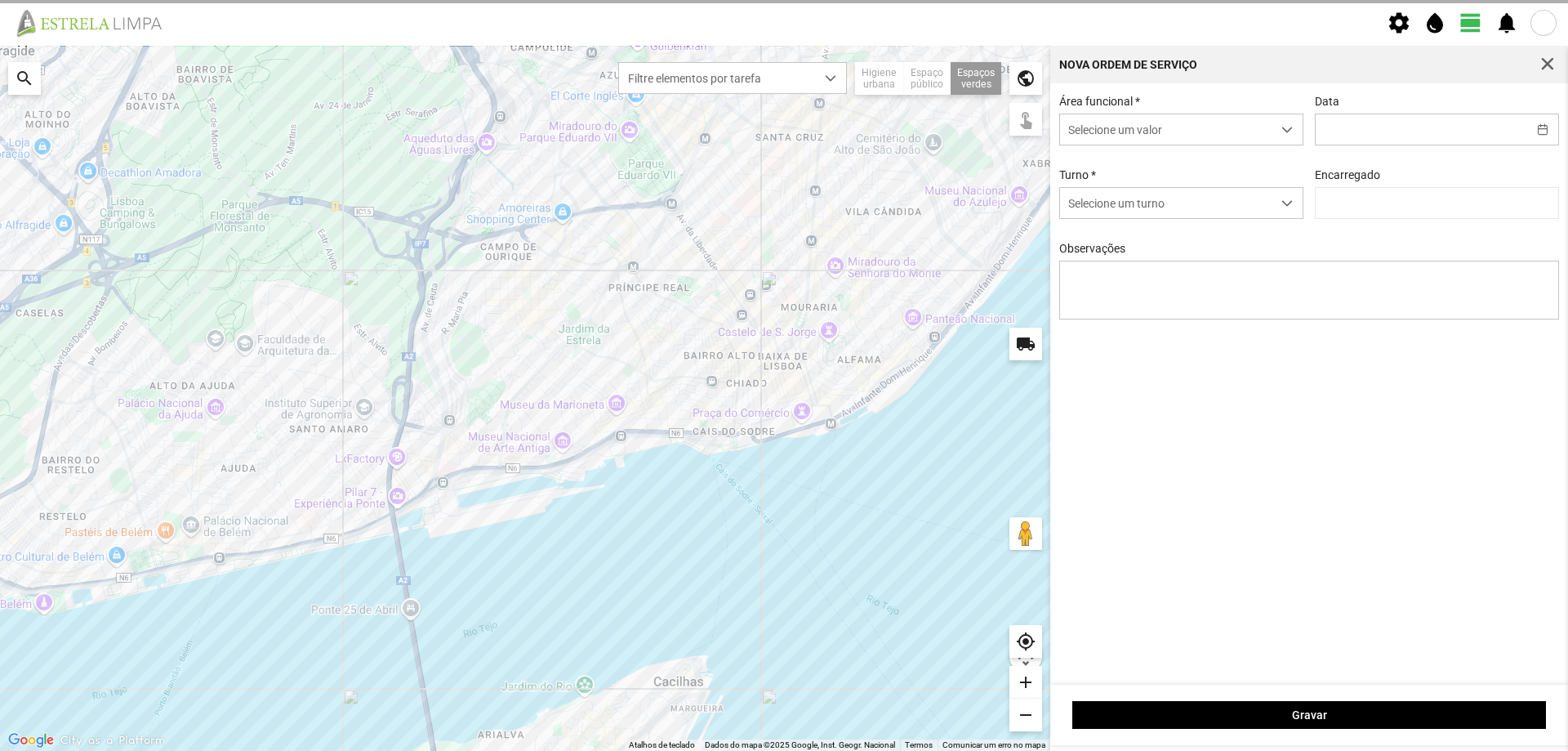
type input "[DATE]"
type textarea "[PERSON_NAME] do [PERSON_NAME]"
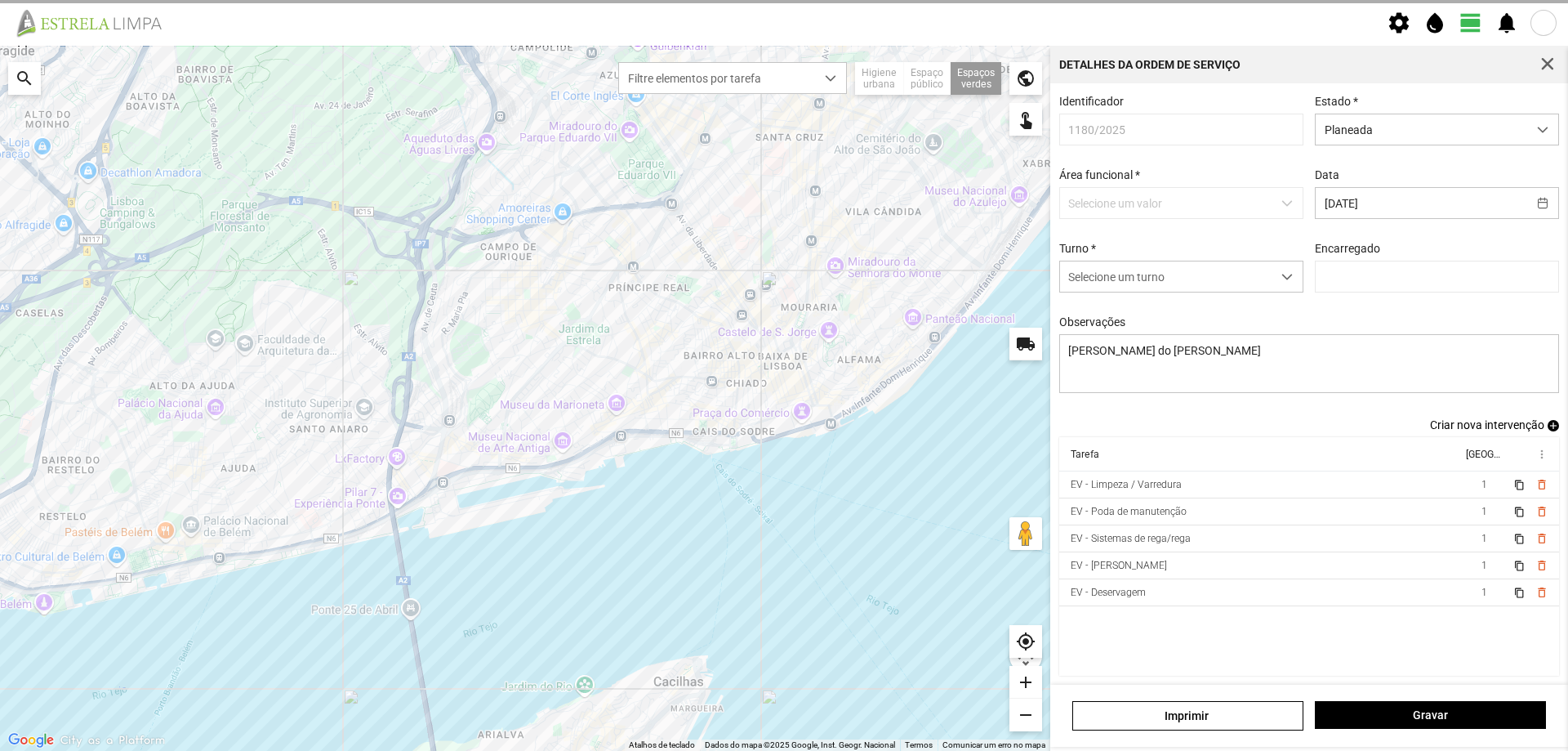
type input "[PERSON_NAME]"
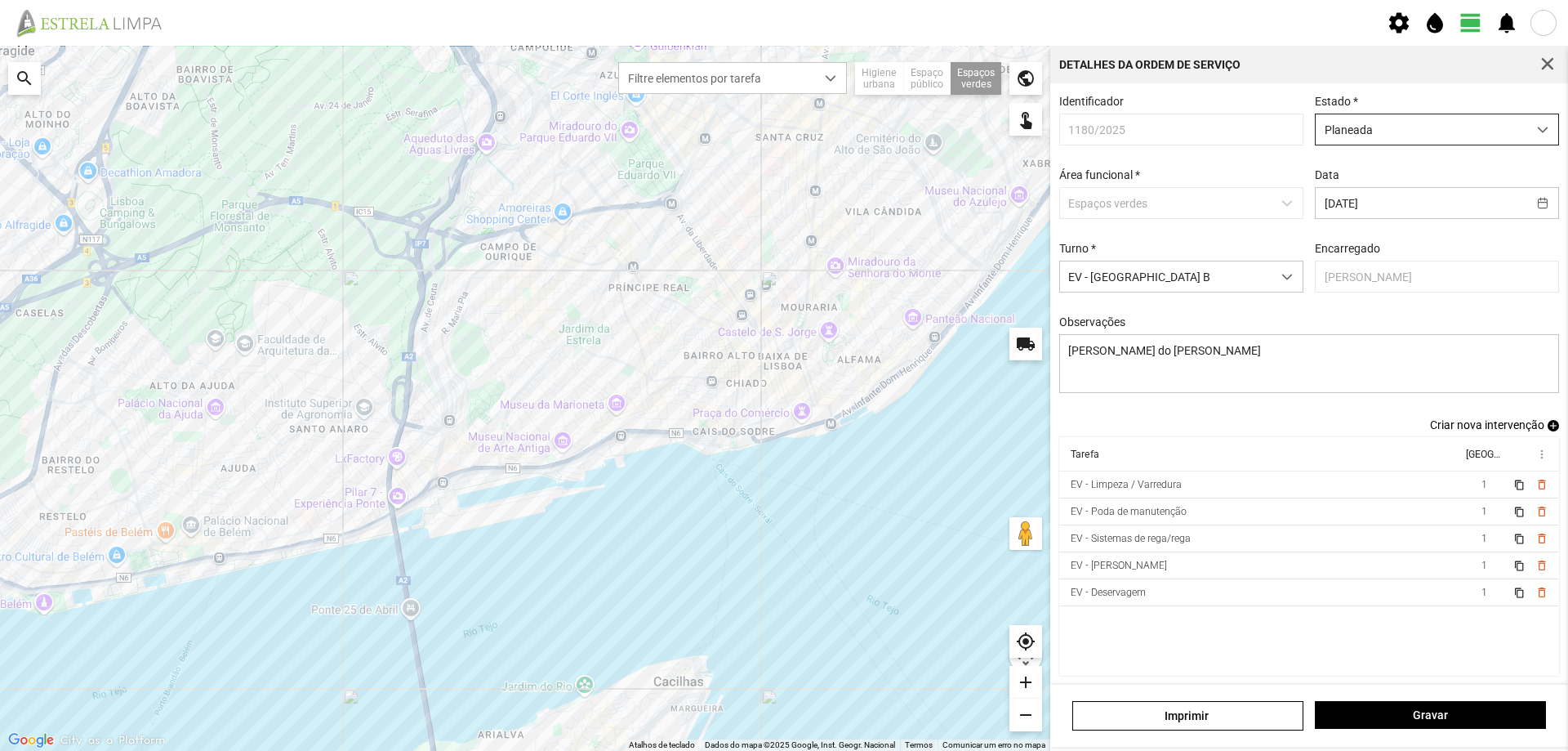
click at [1487, 136] on span "Planeada" at bounding box center [1421, 129] width 211 height 30
click at [1393, 194] on li "Atribuída" at bounding box center [1426, 192] width 236 height 30
click at [1395, 704] on button "Gravar" at bounding box center [1430, 714] width 231 height 28
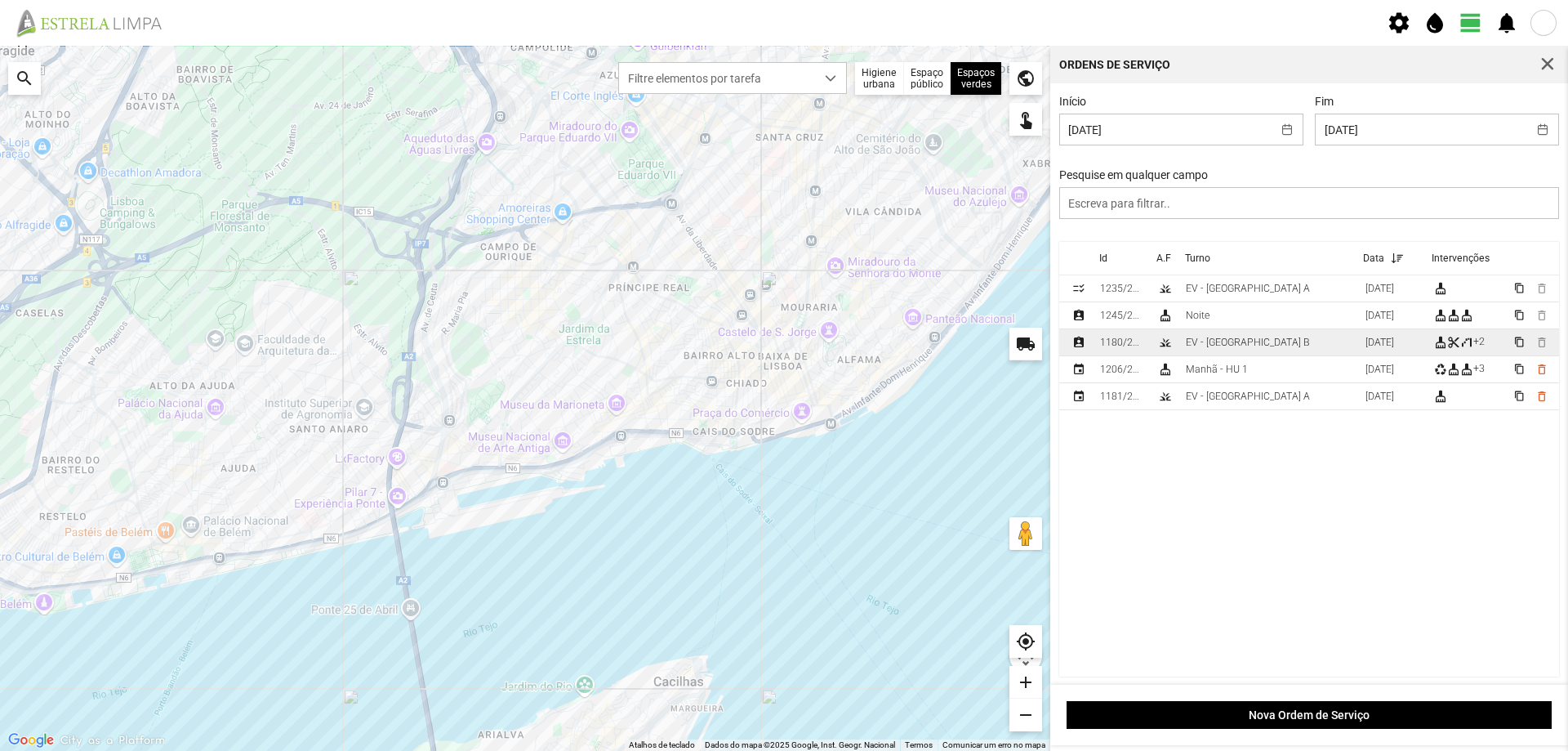
click at [1228, 344] on div "EV - [GEOGRAPHIC_DATA] B" at bounding box center [1248, 342] width 124 height 11
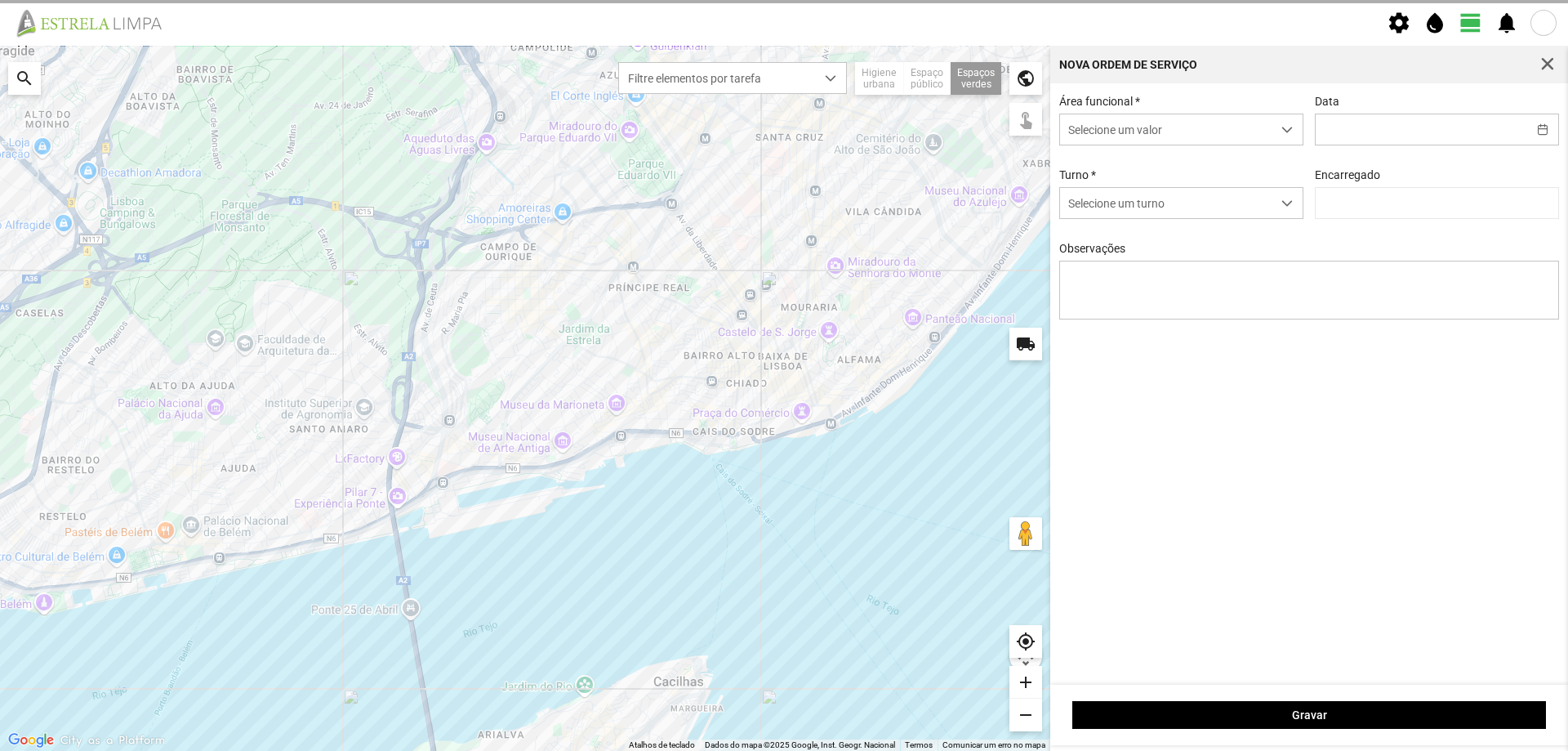
type input "[DATE]"
type textarea "[PERSON_NAME] do [PERSON_NAME]"
type input "[PERSON_NAME]"
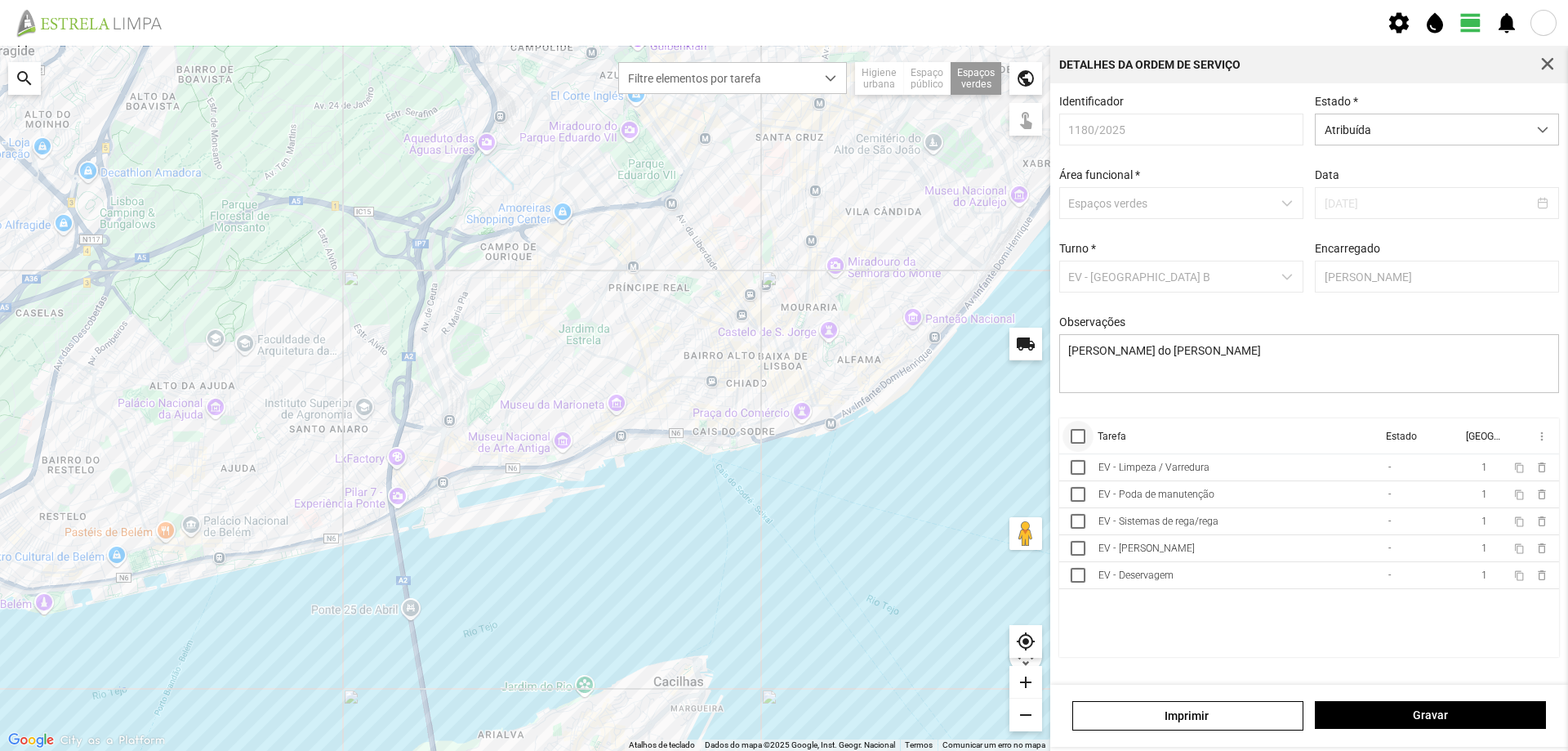
click at [1075, 443] on div at bounding box center [1077, 436] width 14 height 14
click at [1538, 439] on span "more_vert" at bounding box center [1541, 436] width 13 height 13
click at [1469, 465] on span "Marcar como Concluída" at bounding box center [1455, 468] width 121 height 11
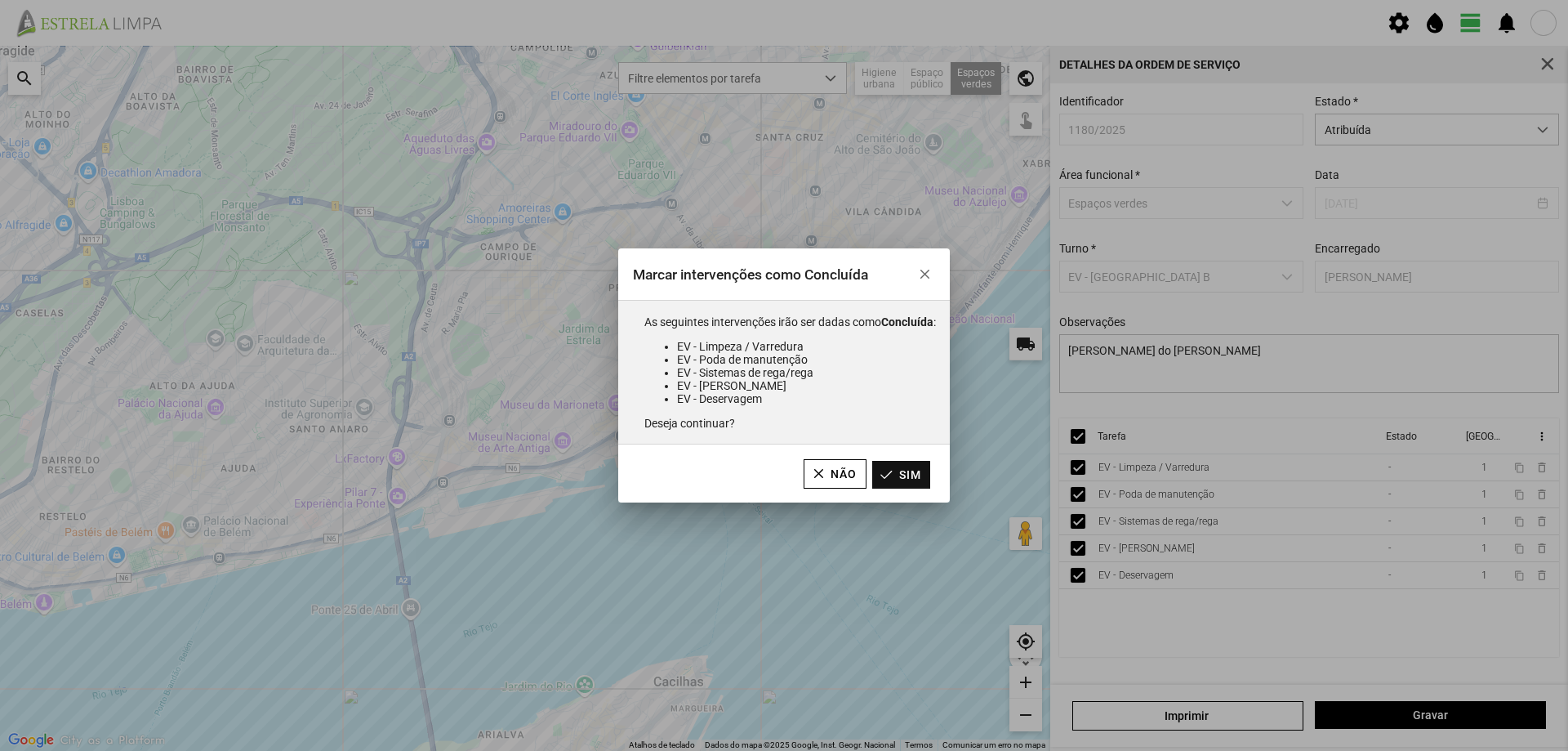
click at [905, 475] on button "Sim" at bounding box center [902, 475] width 58 height 28
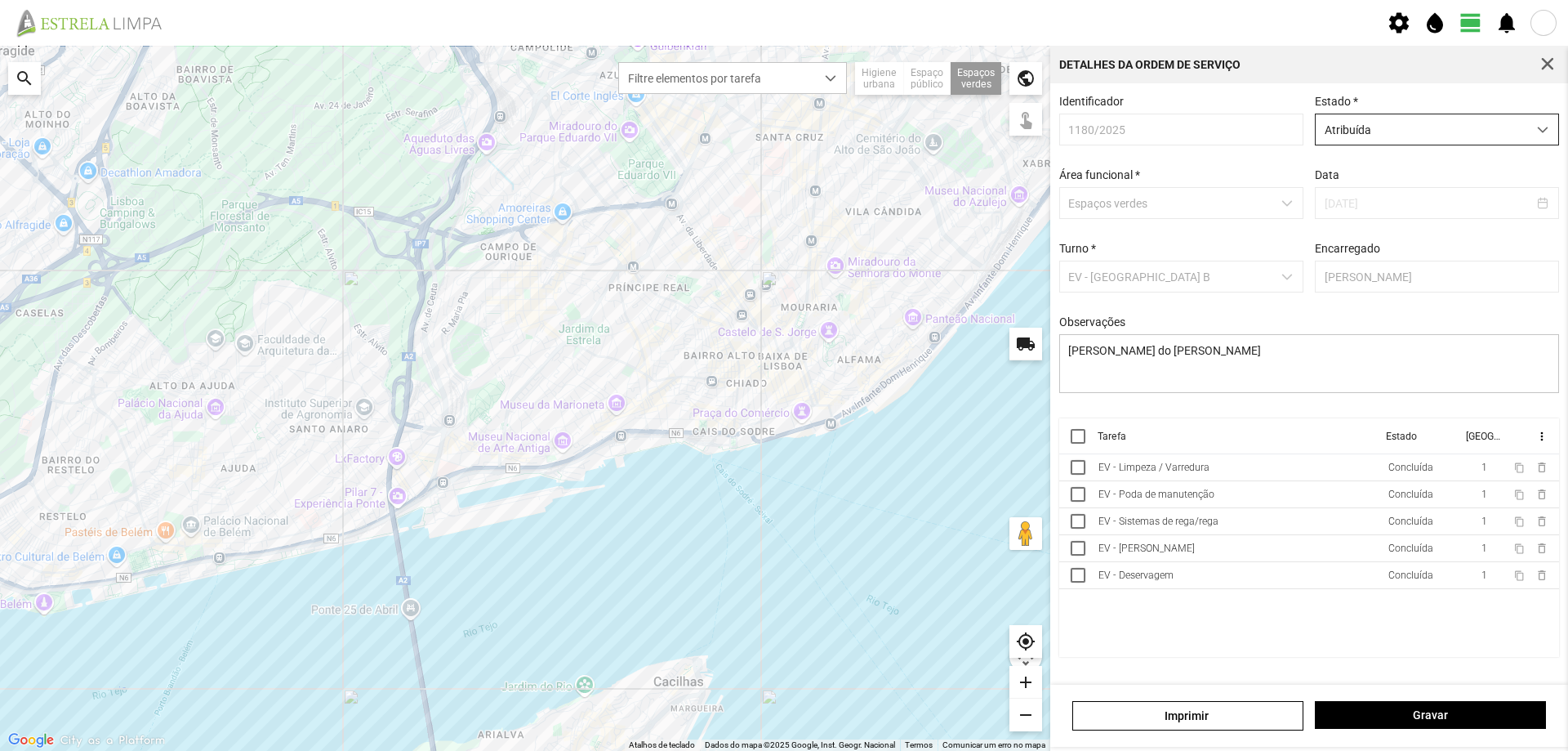
click at [1461, 126] on span "Atribuída" at bounding box center [1421, 129] width 211 height 30
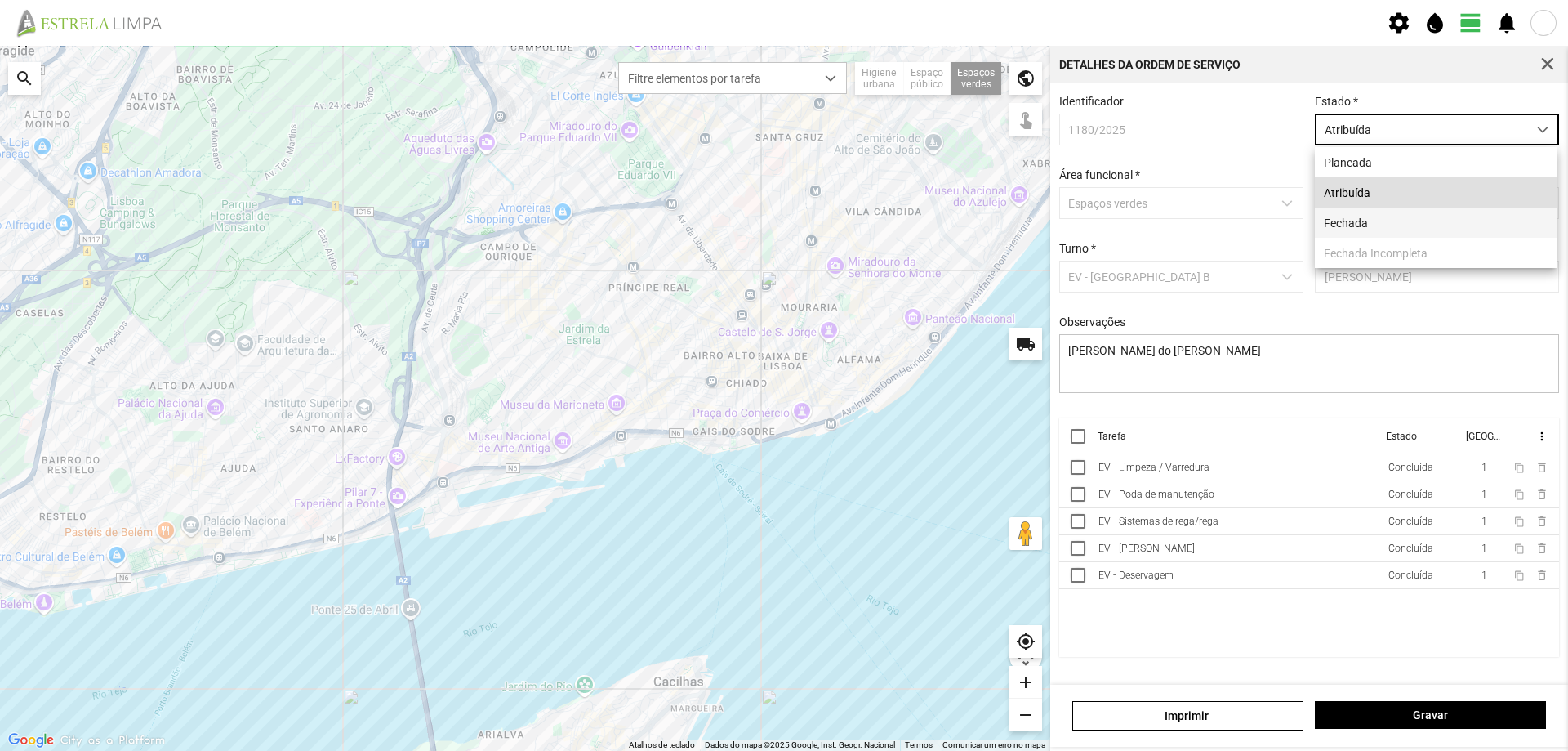
click at [1364, 226] on li "Fechada" at bounding box center [1436, 222] width 243 height 30
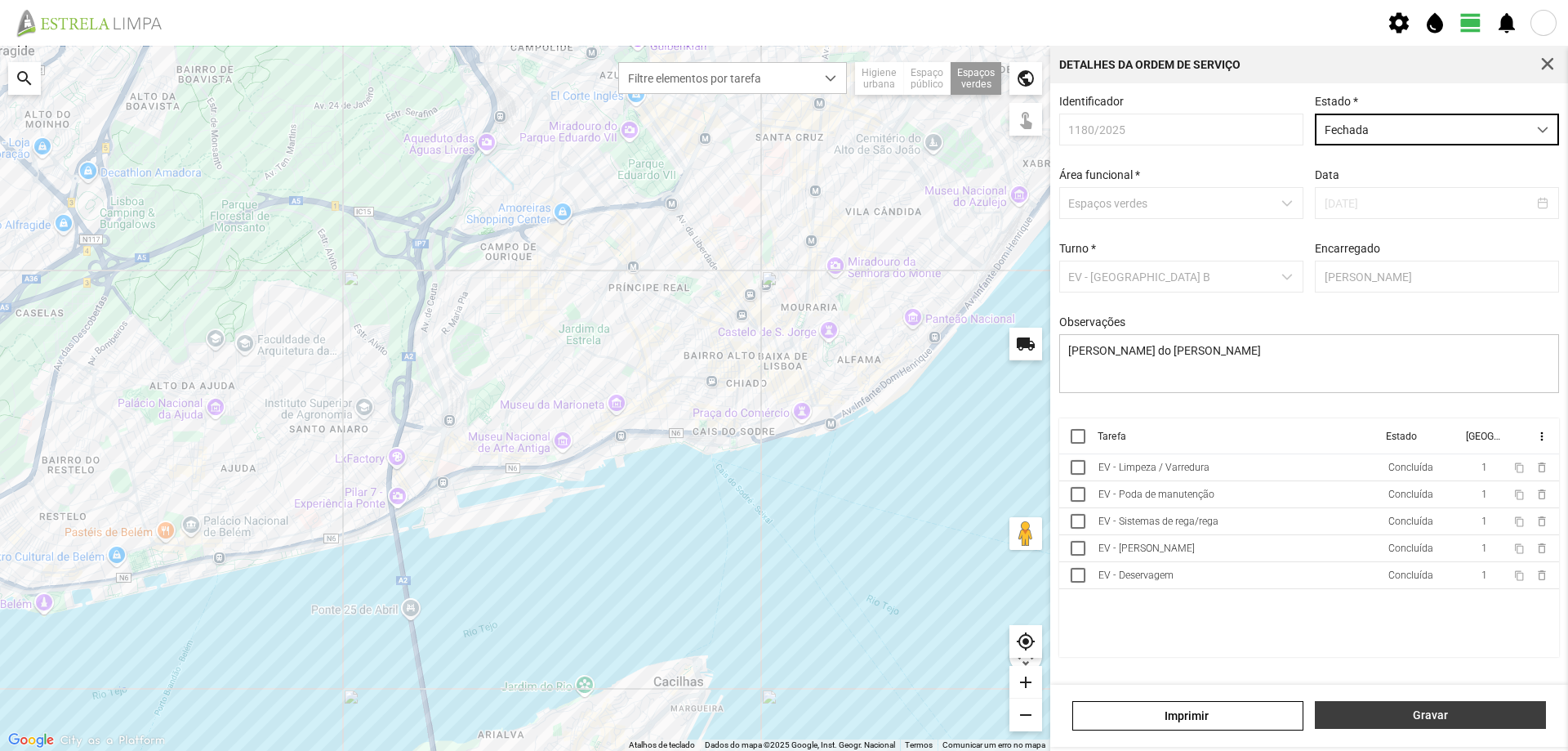
click at [1385, 708] on button "Gravar" at bounding box center [1430, 714] width 231 height 28
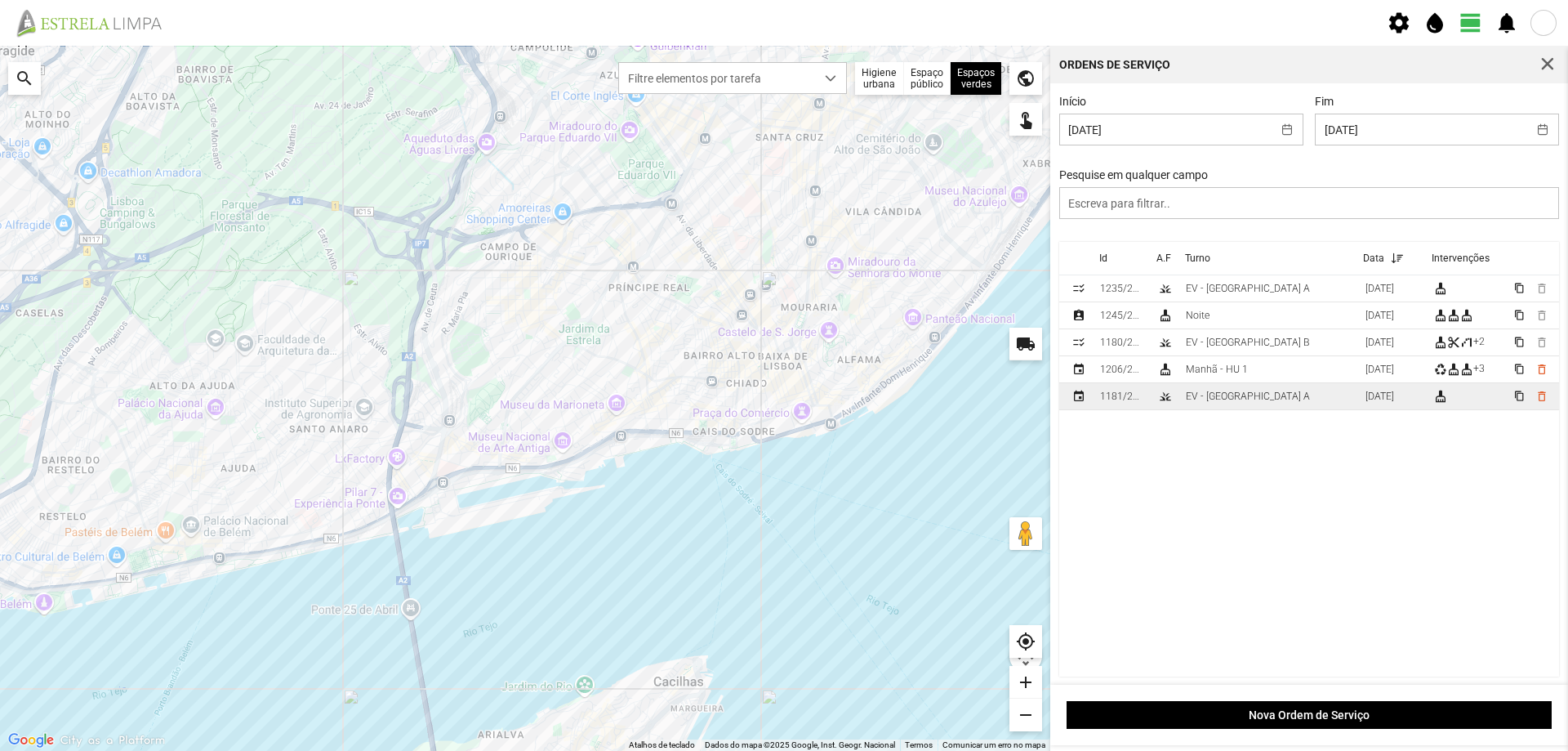
click at [1248, 403] on td "EV - [GEOGRAPHIC_DATA] A" at bounding box center [1269, 396] width 180 height 27
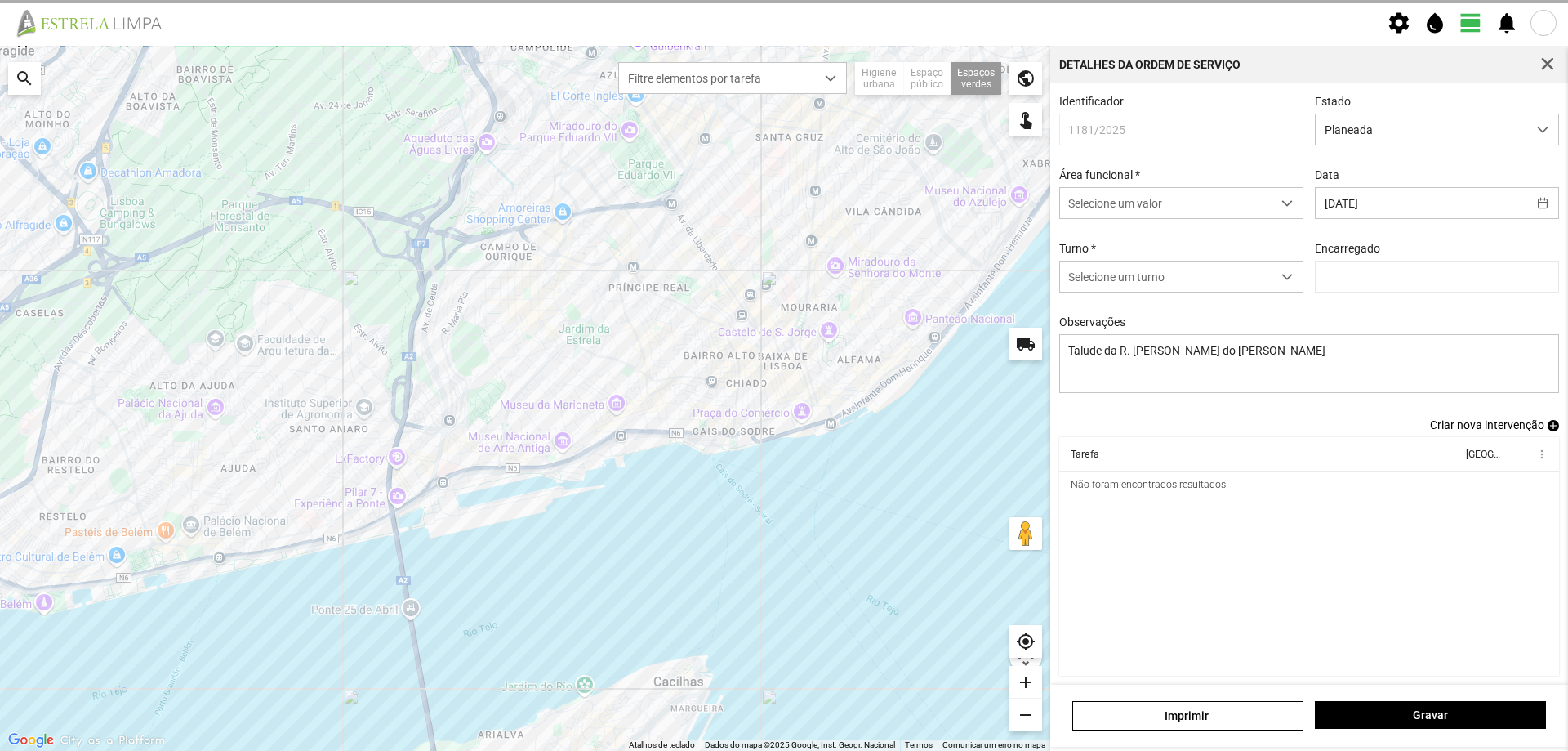
type input "[PERSON_NAME]"
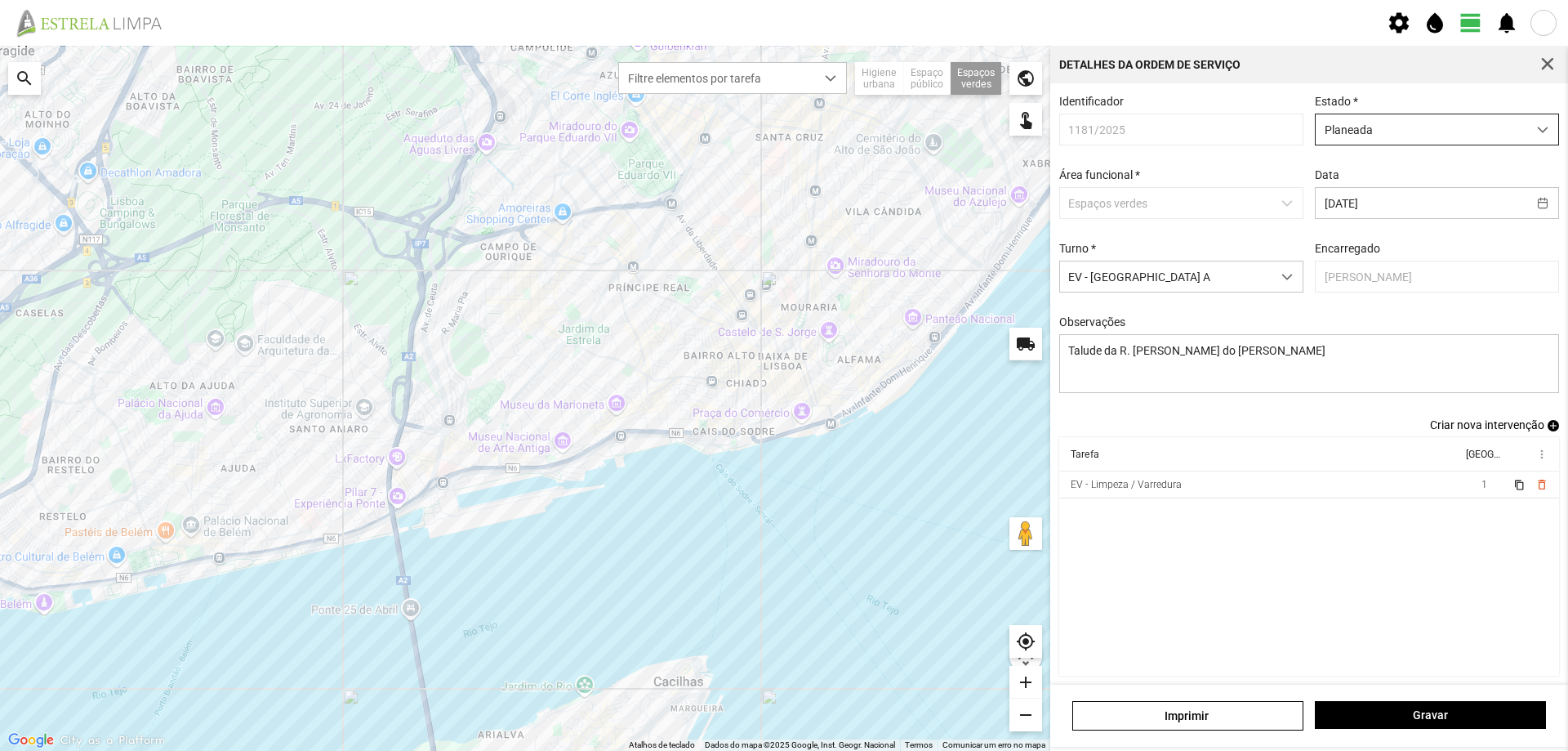
click at [1429, 124] on span "Planeada" at bounding box center [1421, 129] width 211 height 30
click at [1390, 189] on li "Atribuída" at bounding box center [1426, 192] width 236 height 30
click at [1404, 717] on span "Gravar" at bounding box center [1431, 714] width 214 height 13
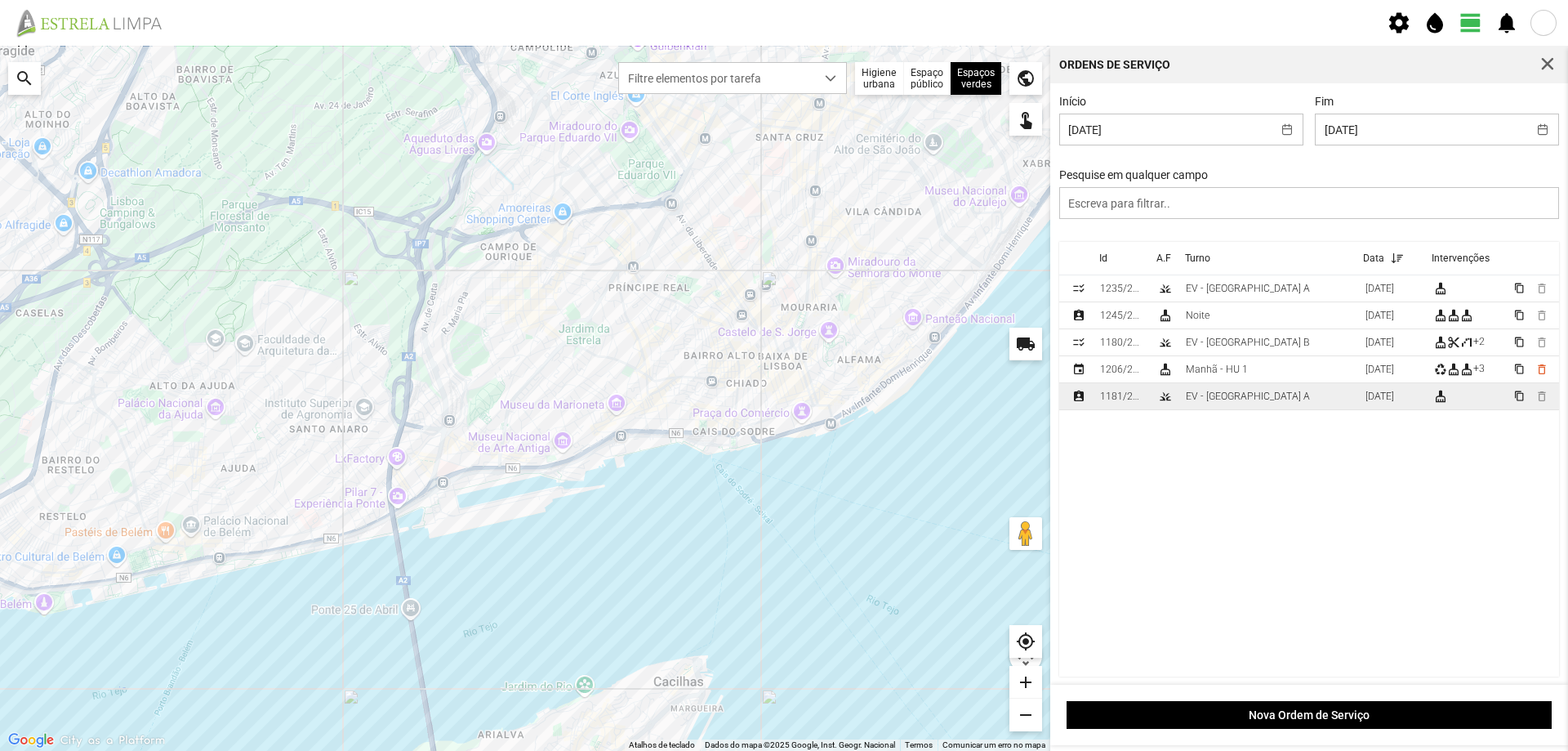
click at [1235, 402] on div "EV - [GEOGRAPHIC_DATA] A" at bounding box center [1248, 396] width 124 height 11
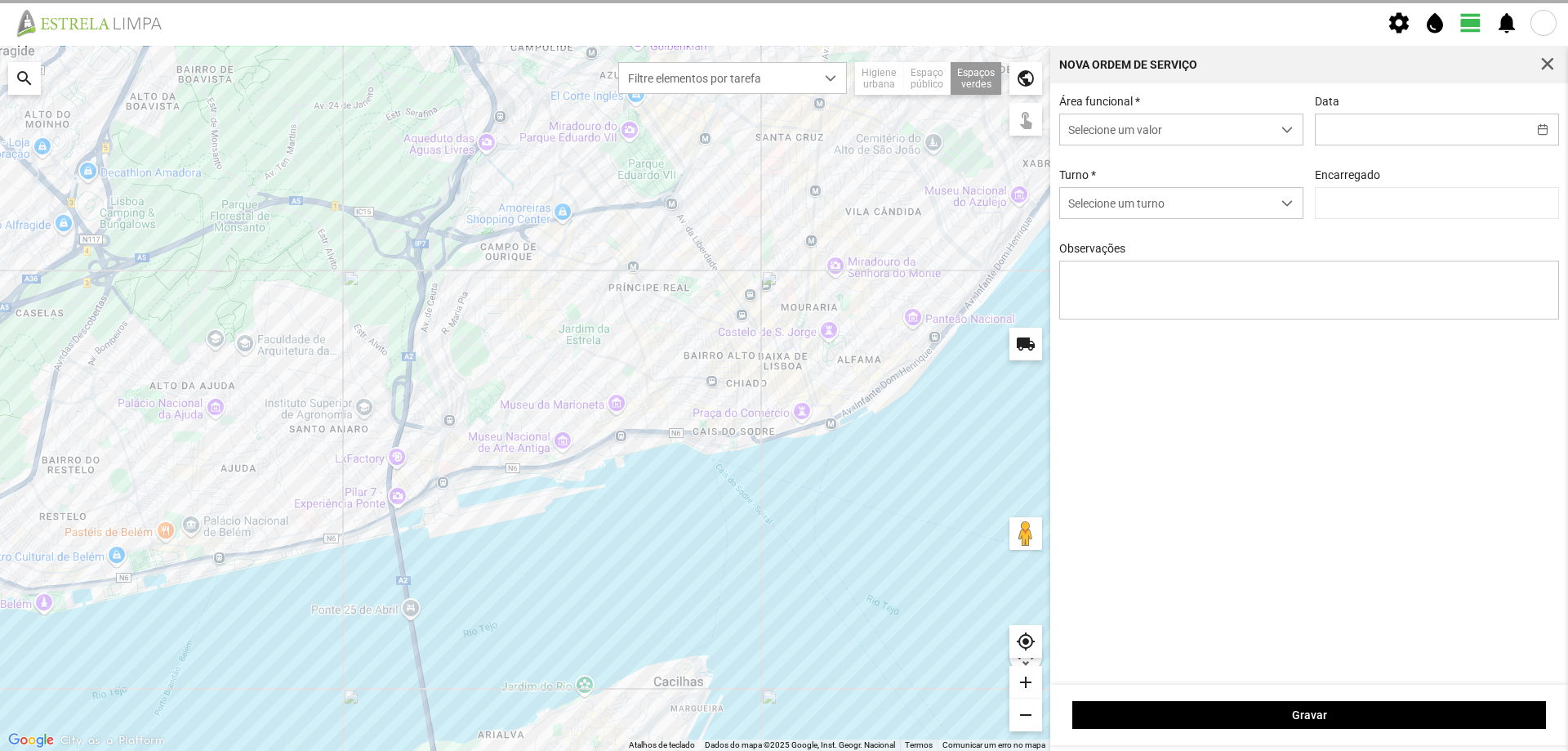
type input "[DATE]"
type textarea "Talude da R. [PERSON_NAME] do [PERSON_NAME]"
type input "[PERSON_NAME]"
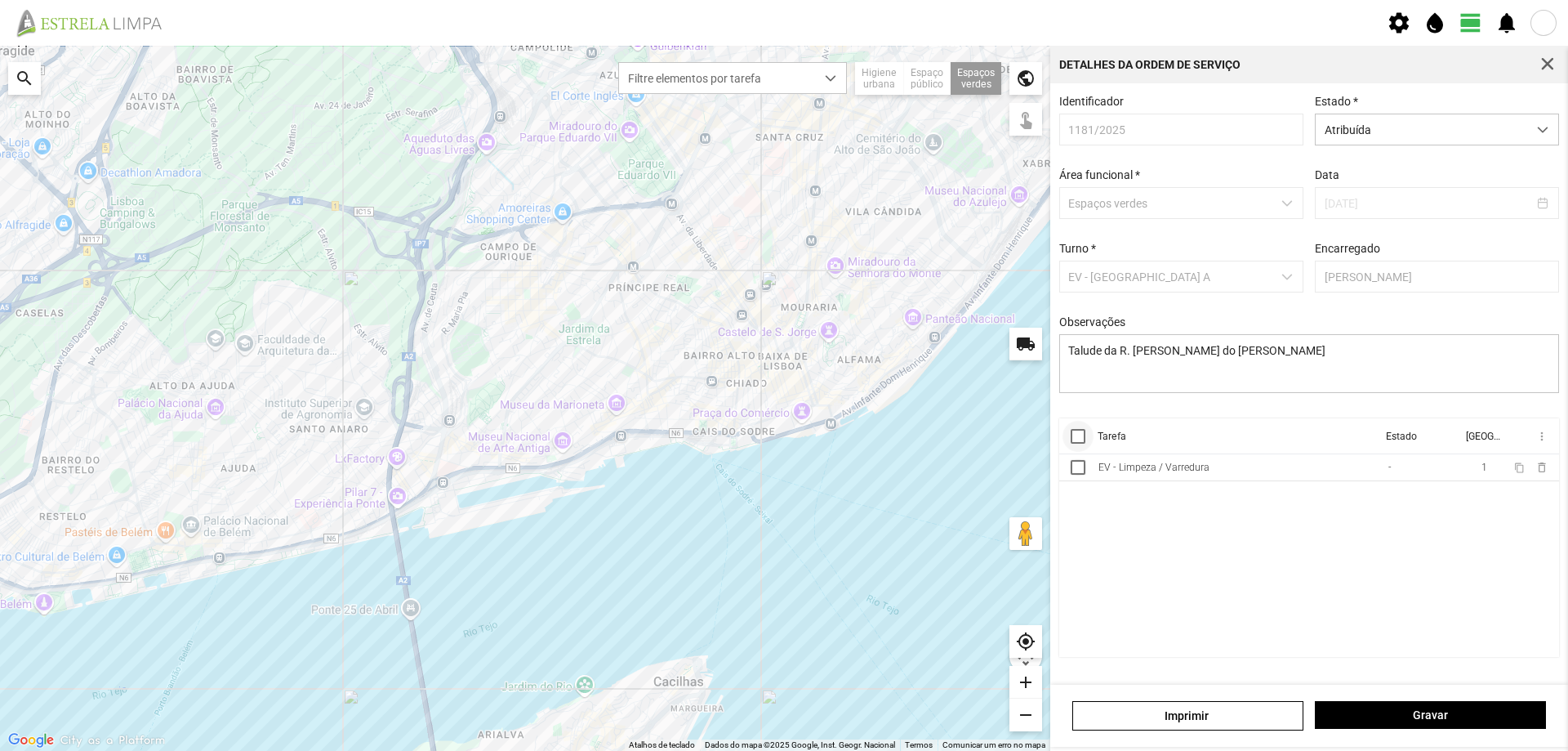
click at [1074, 443] on div at bounding box center [1077, 436] width 14 height 14
click at [1541, 442] on span "more_vert" at bounding box center [1541, 436] width 13 height 13
click at [1478, 468] on span "Marcar como Concluída" at bounding box center [1455, 468] width 121 height 11
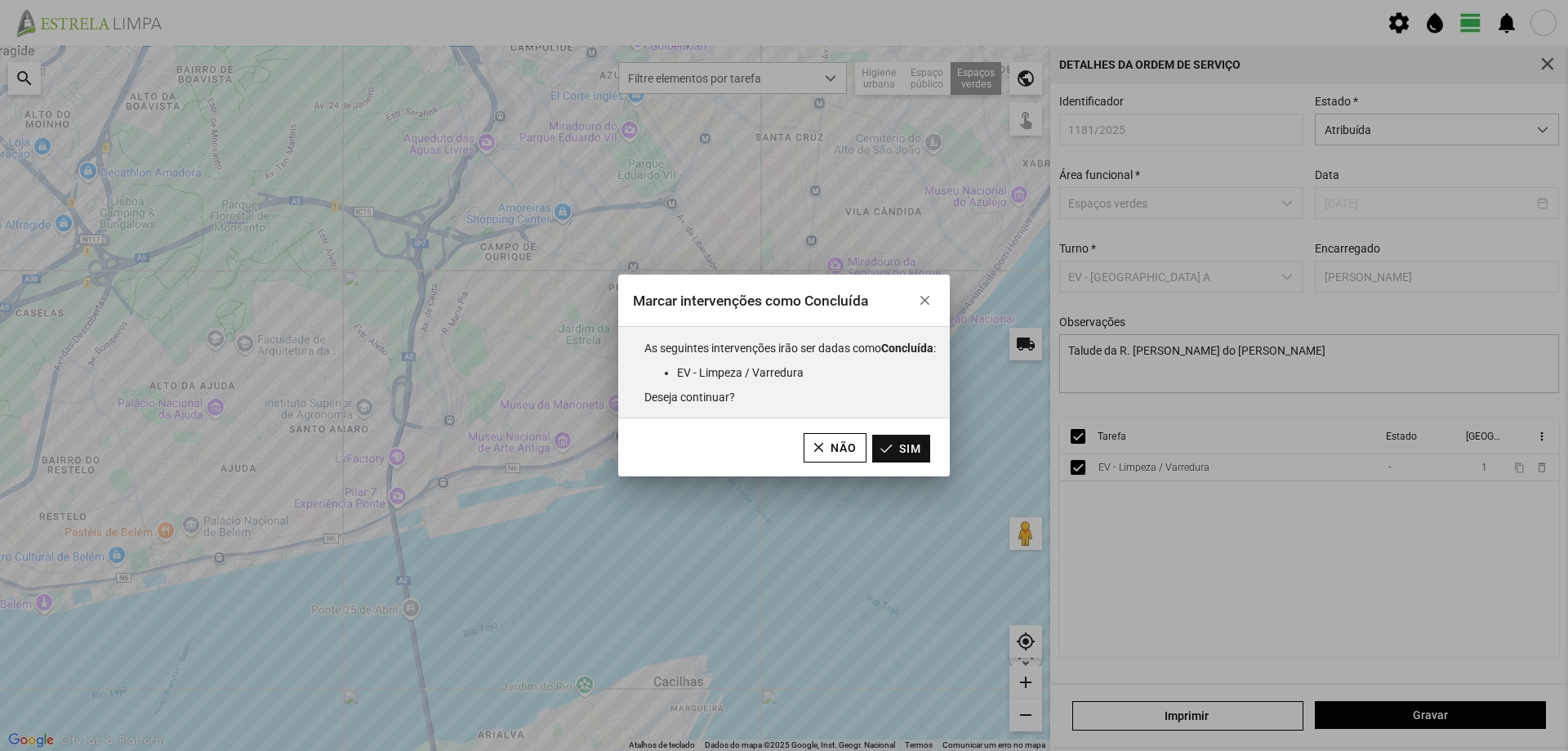
click at [911, 453] on button "Sim" at bounding box center [902, 448] width 58 height 28
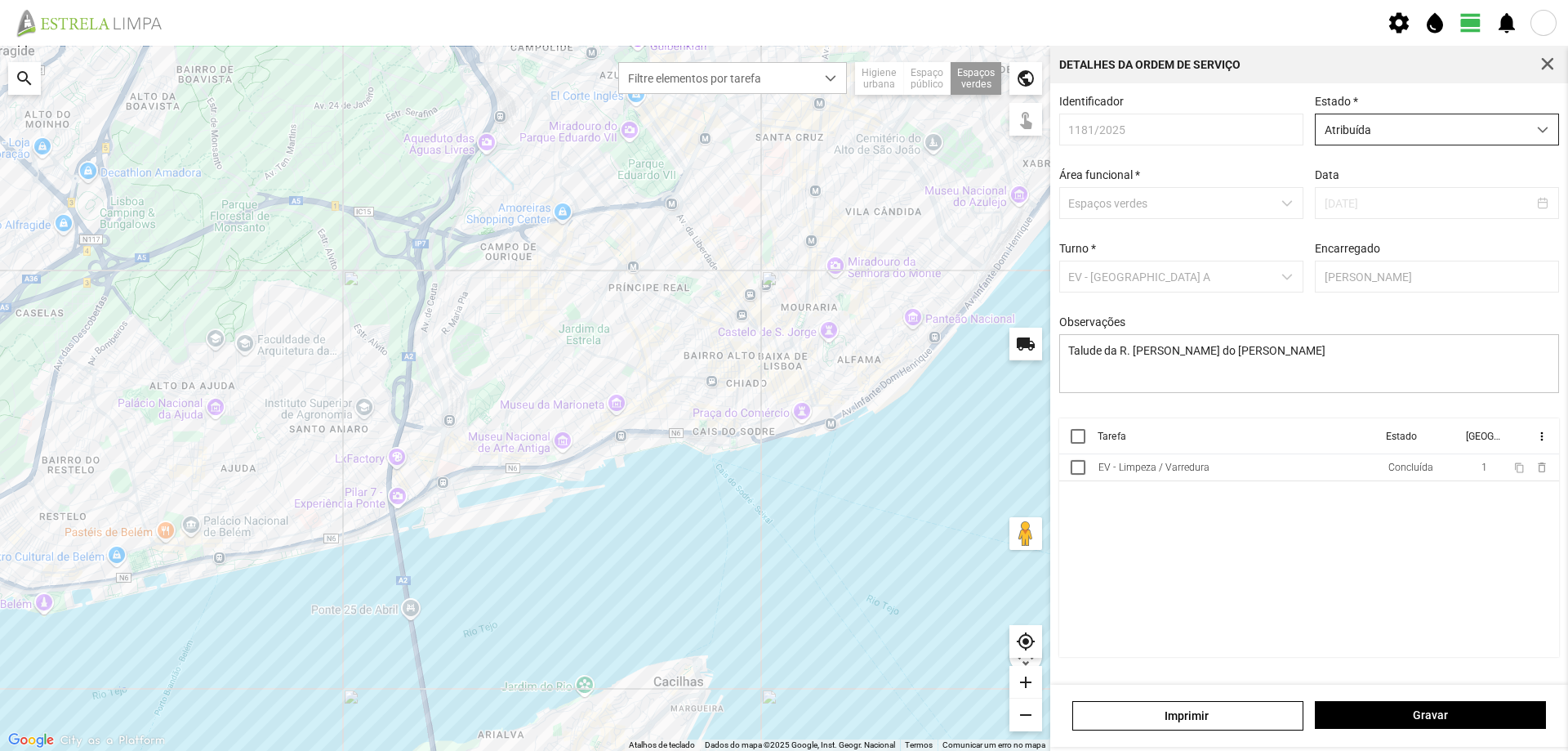
click at [1347, 134] on span "Atribuída" at bounding box center [1421, 129] width 211 height 30
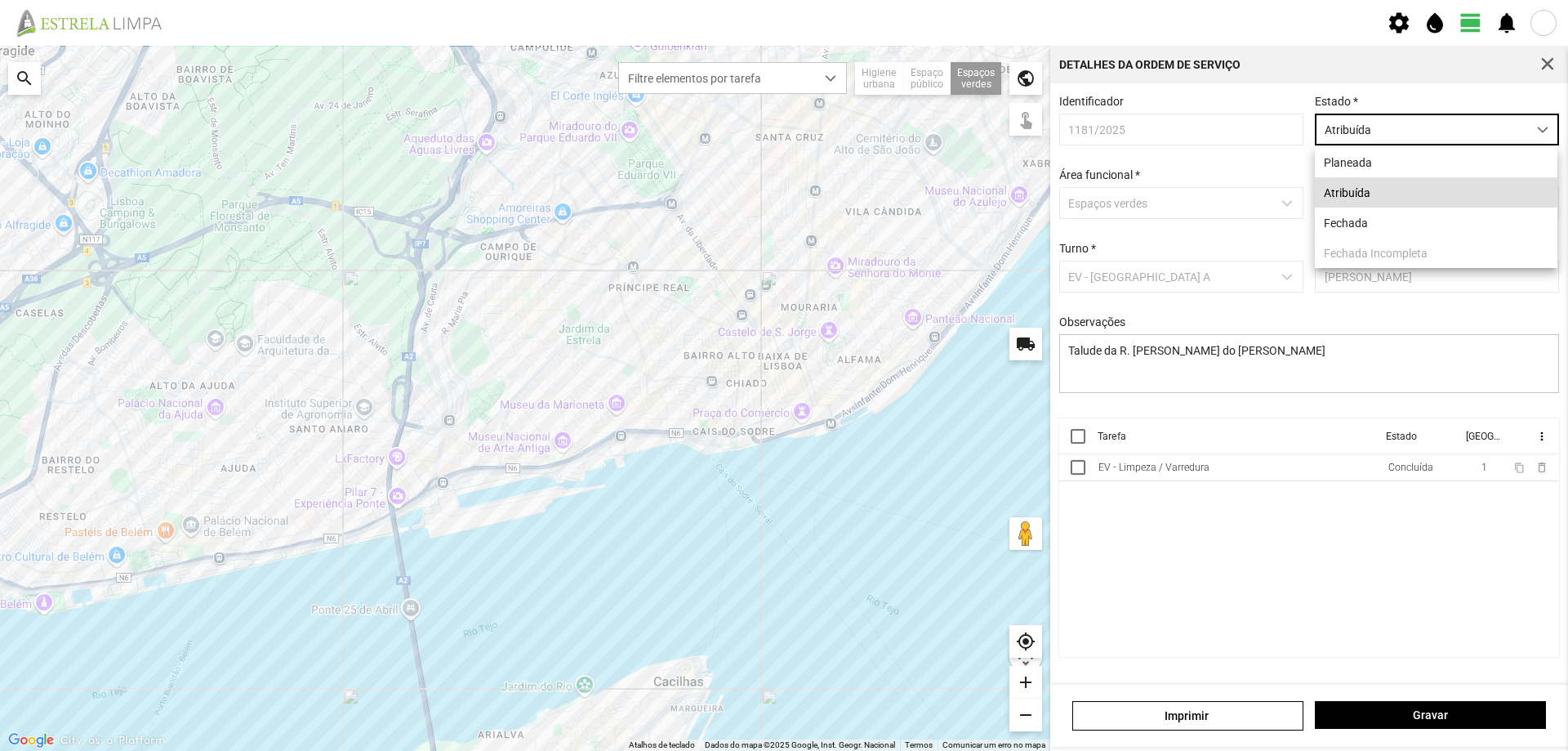
scroll to position [9, 72]
click at [1336, 222] on li "Fechada" at bounding box center [1436, 222] width 243 height 30
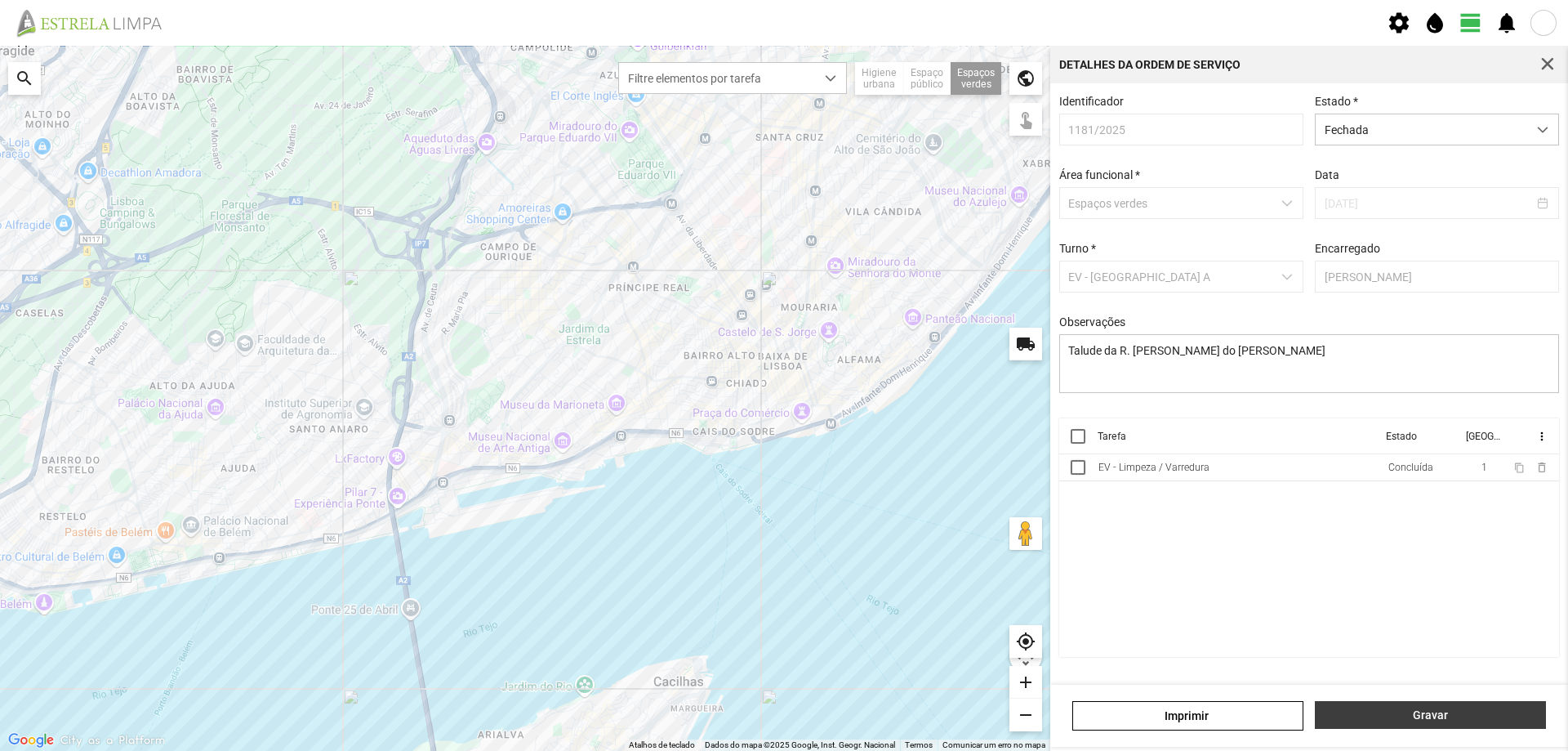
click at [1384, 717] on span "Gravar" at bounding box center [1431, 714] width 214 height 13
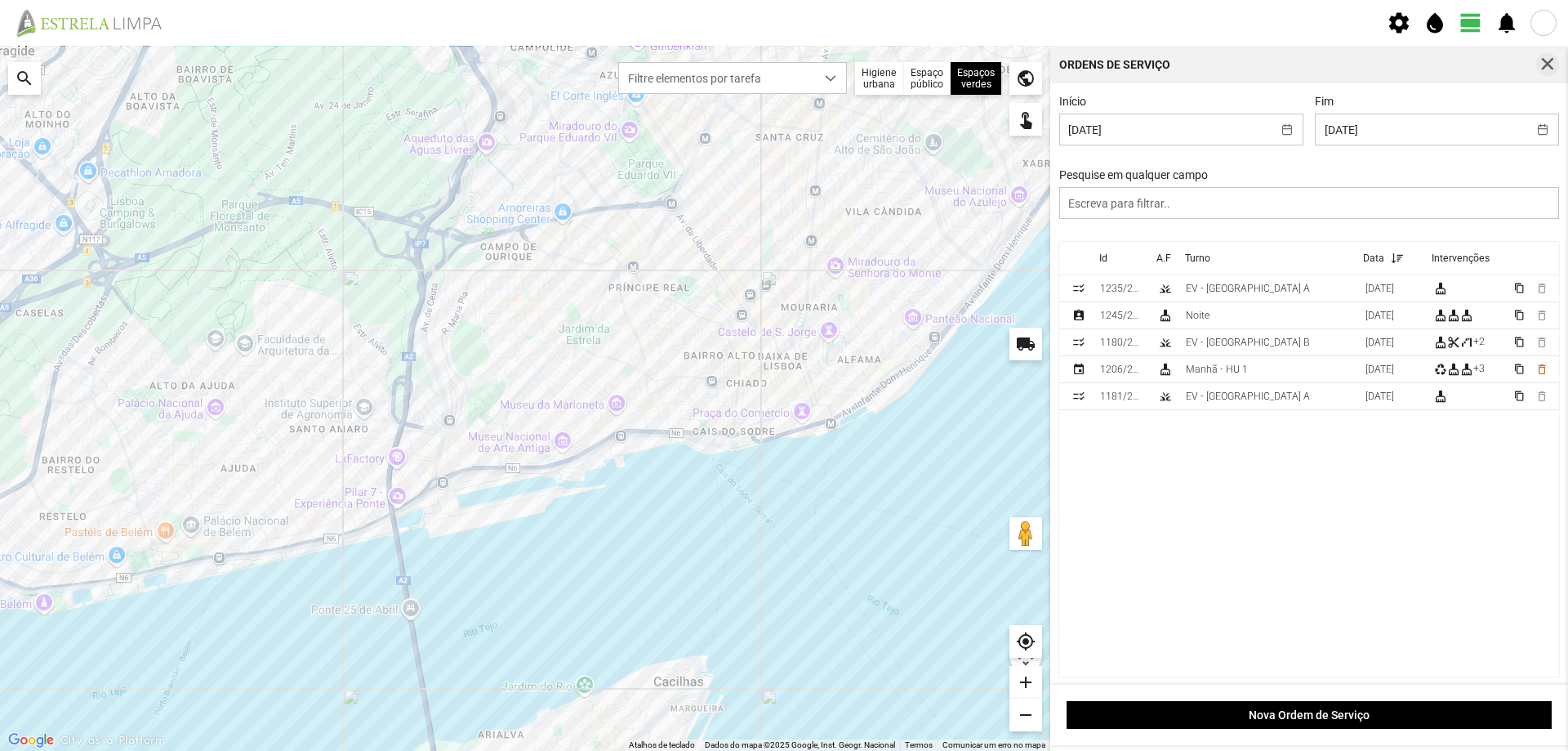
click at [1546, 64] on span "button" at bounding box center [1548, 64] width 14 height 14
